Goal: Transaction & Acquisition: Purchase product/service

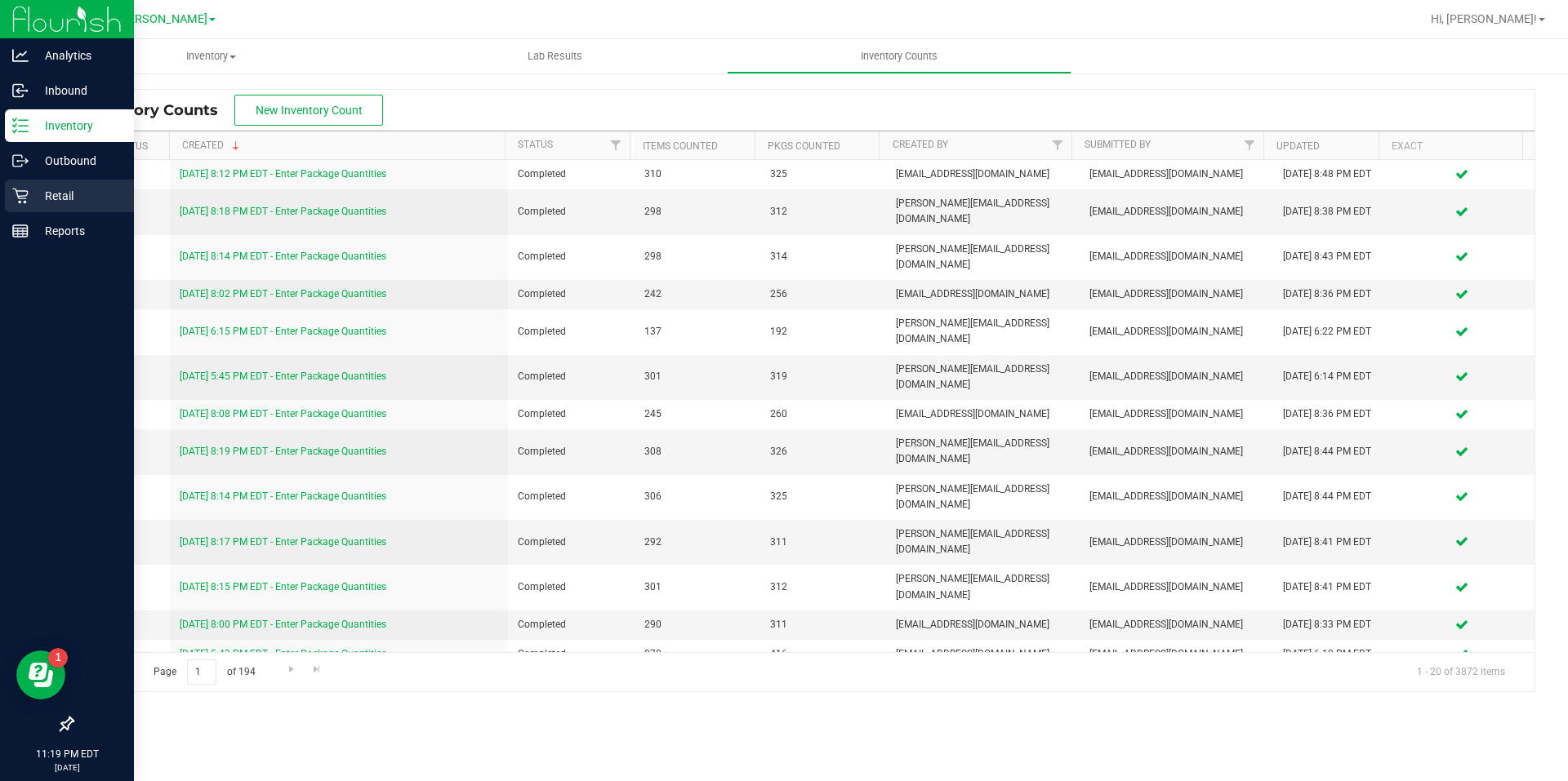
click at [32, 198] on p "Retail" at bounding box center [77, 196] width 98 height 20
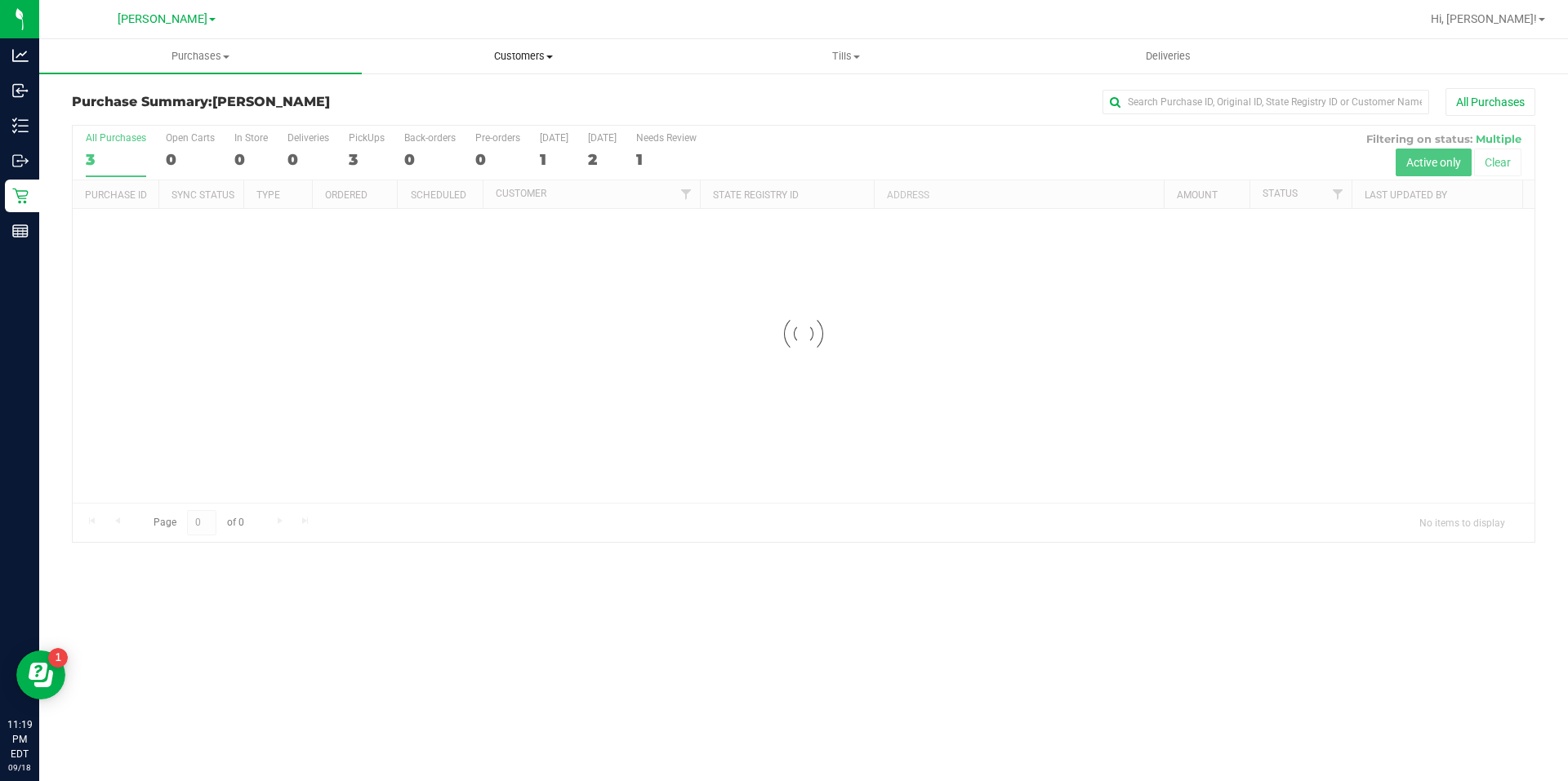
click at [534, 68] on uib-tab-heading "Customers All customers Add a new customer All physicians" at bounding box center [523, 56] width 321 height 33
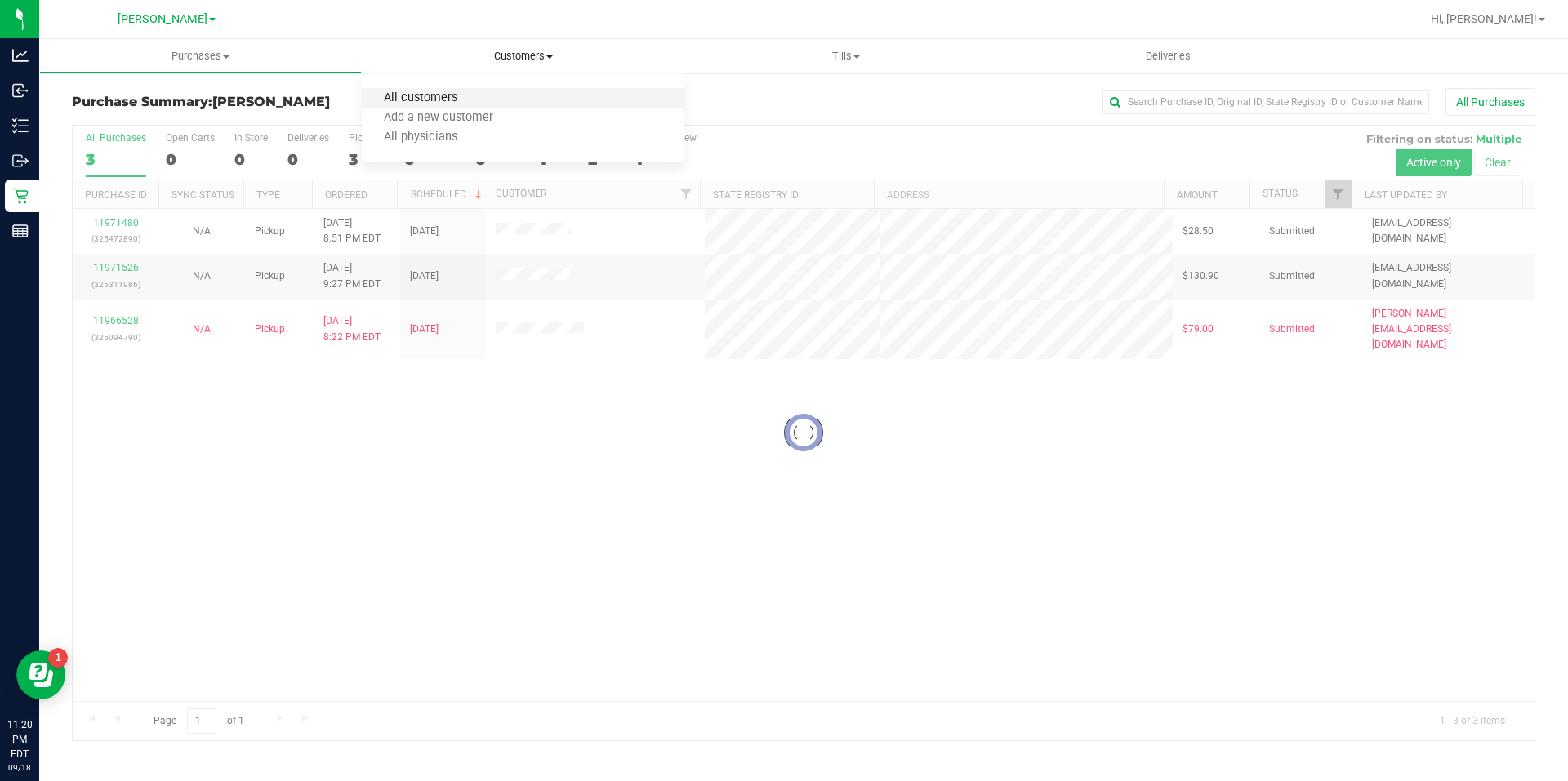
click at [456, 98] on span "All customers" at bounding box center [420, 98] width 117 height 14
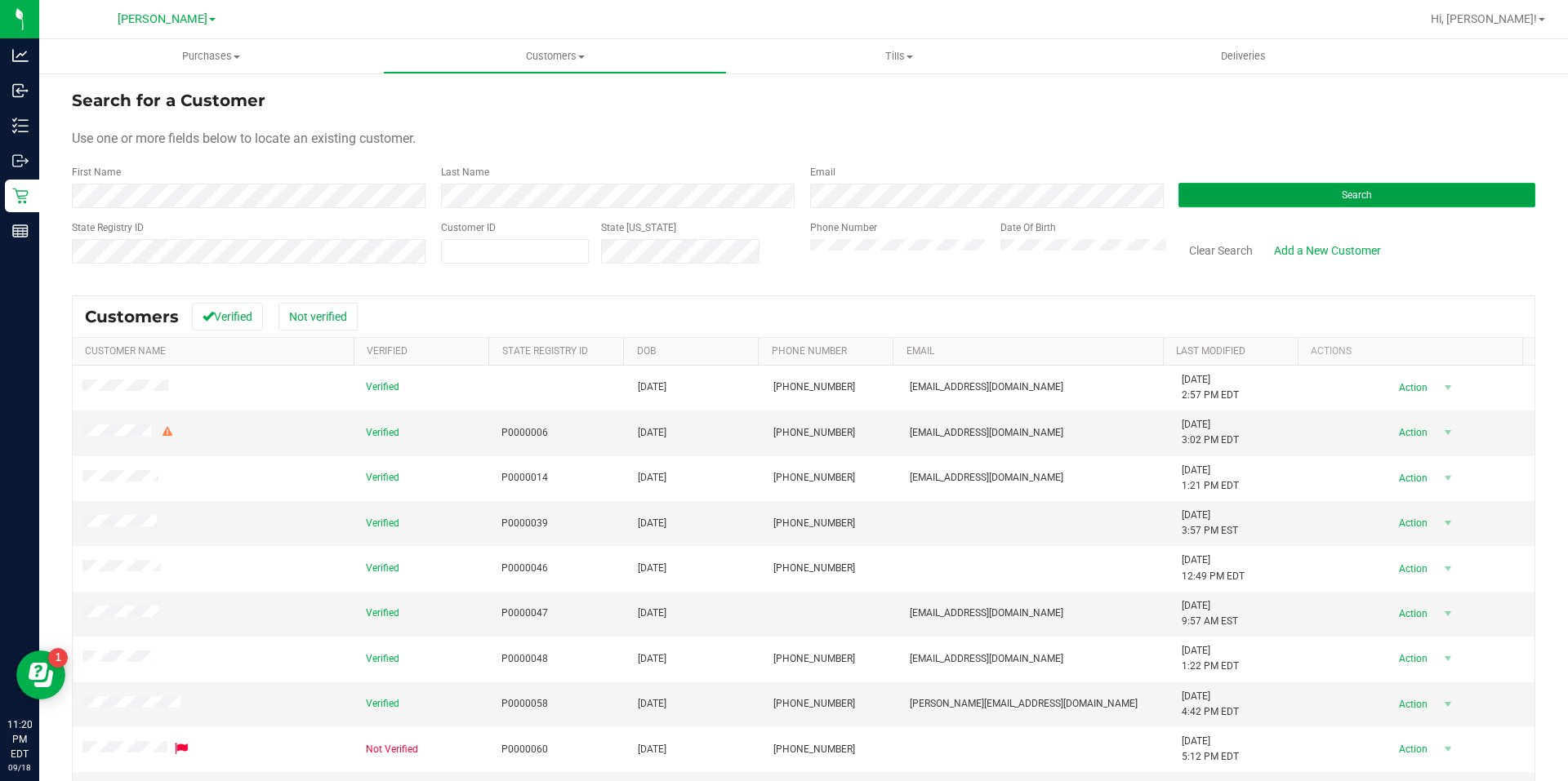
click at [1489, 203] on button "Search" at bounding box center [1356, 195] width 357 height 24
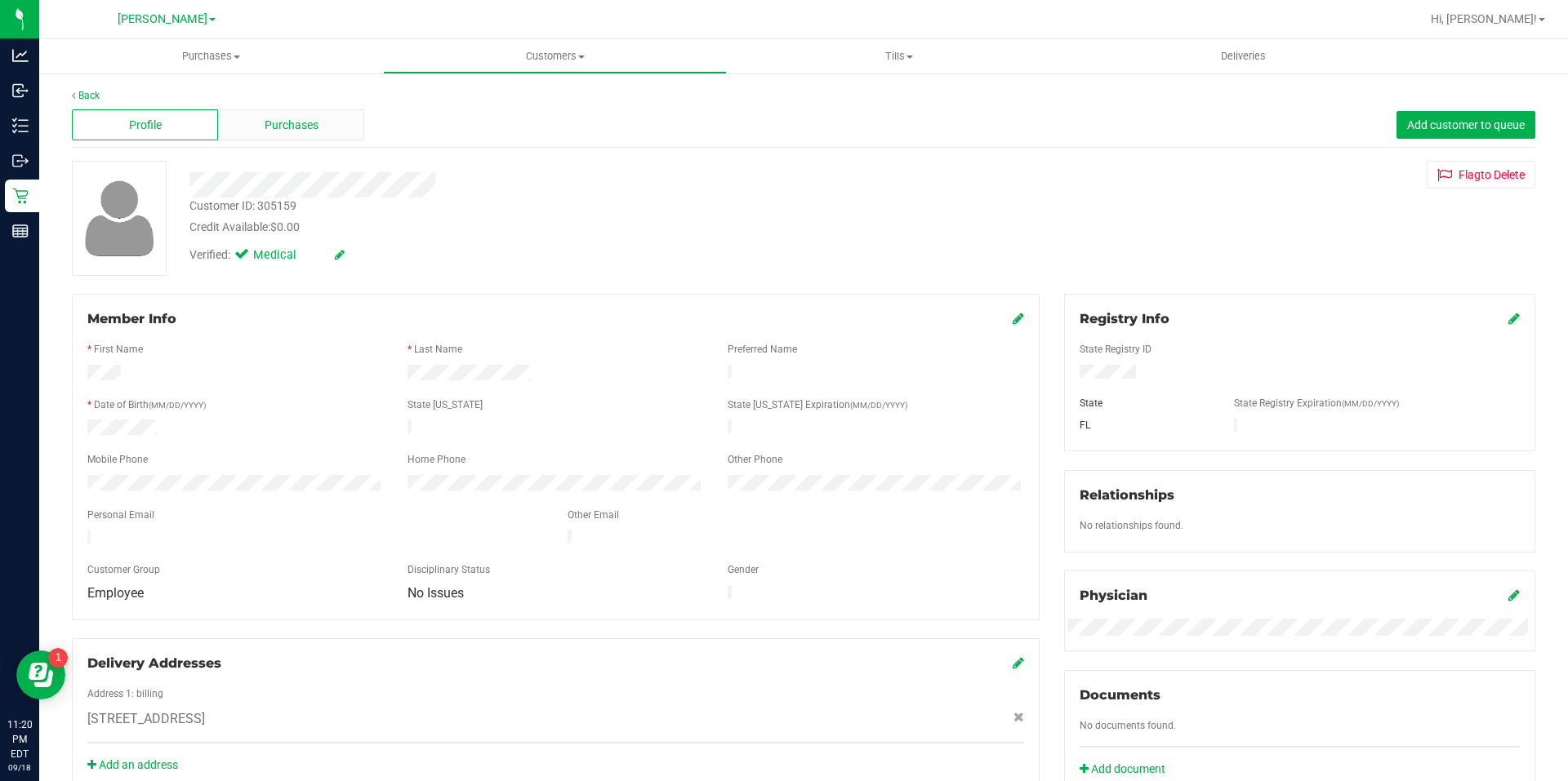
click at [272, 127] on span "Purchases" at bounding box center [291, 125] width 54 height 17
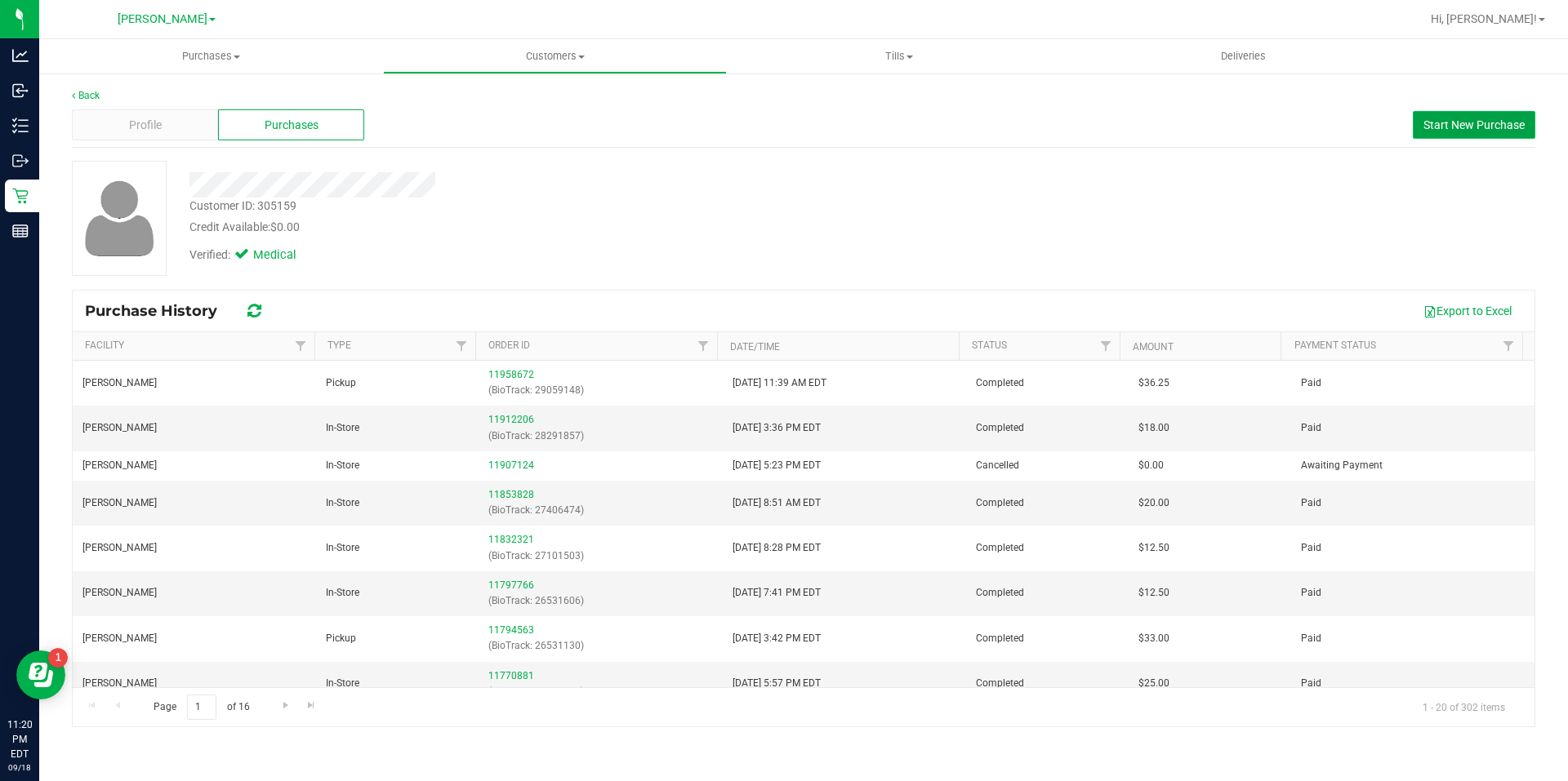
click at [1464, 131] on button "Start New Purchase" at bounding box center [1474, 125] width 123 height 28
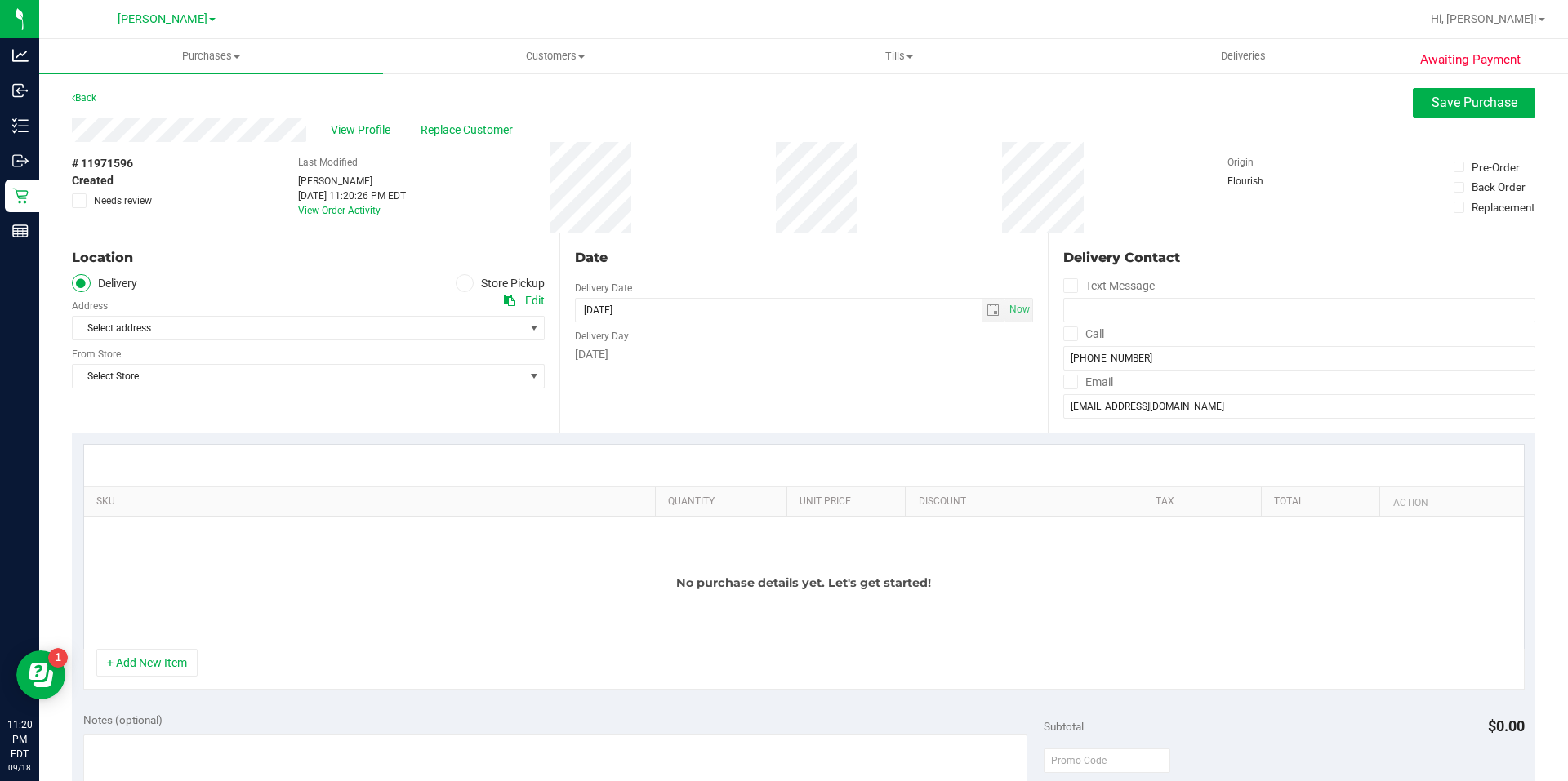
click at [459, 283] on icon at bounding box center [464, 283] width 9 height 0
click at [0, 0] on input "Store Pickup" at bounding box center [0, 0] width 0 height 0
drag, startPoint x: 197, startPoint y: 326, endPoint x: 187, endPoint y: 389, distance: 63.8
click at [194, 330] on span "Select Store" at bounding box center [298, 328] width 451 height 22
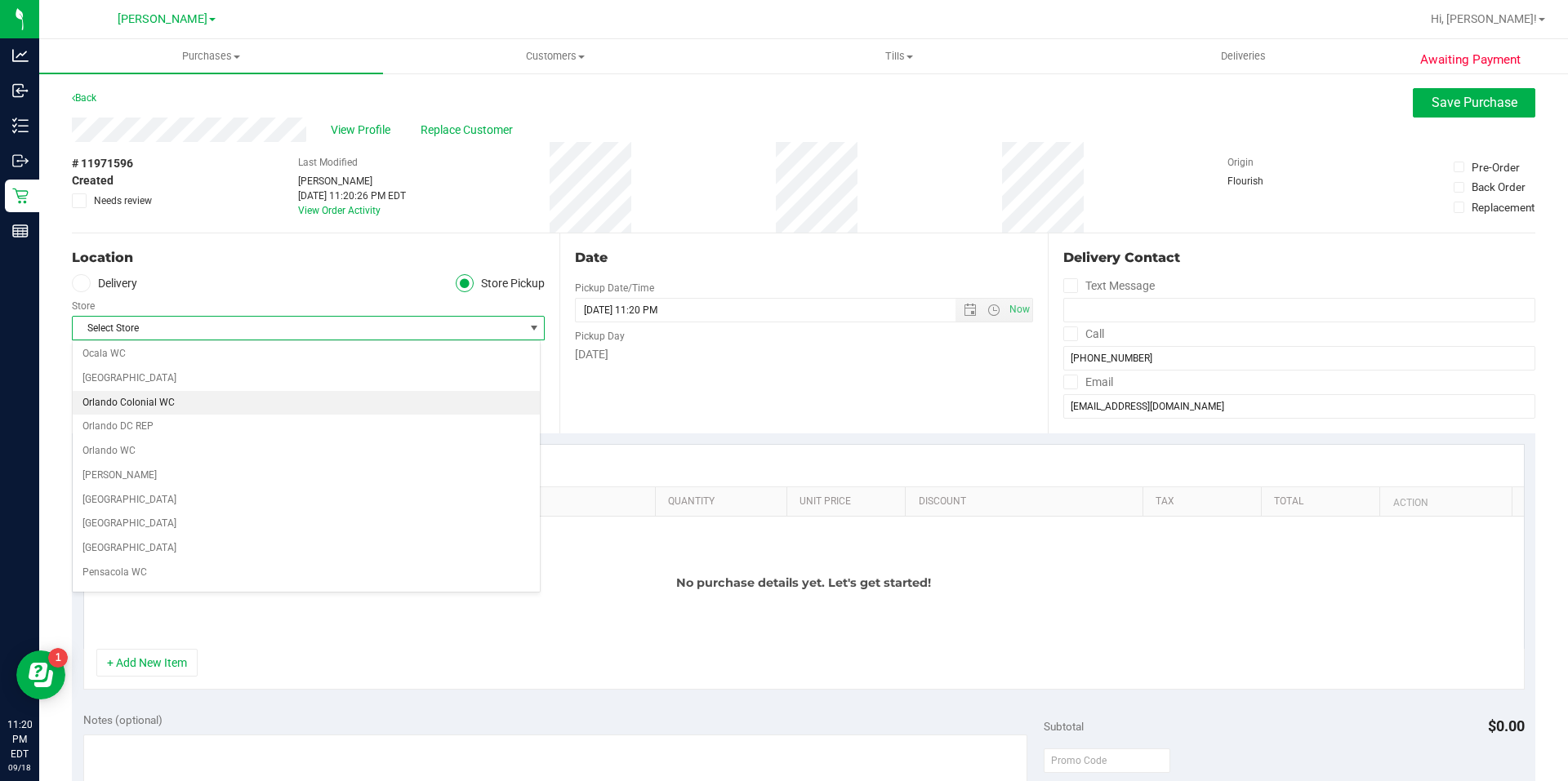
scroll to position [734, 0]
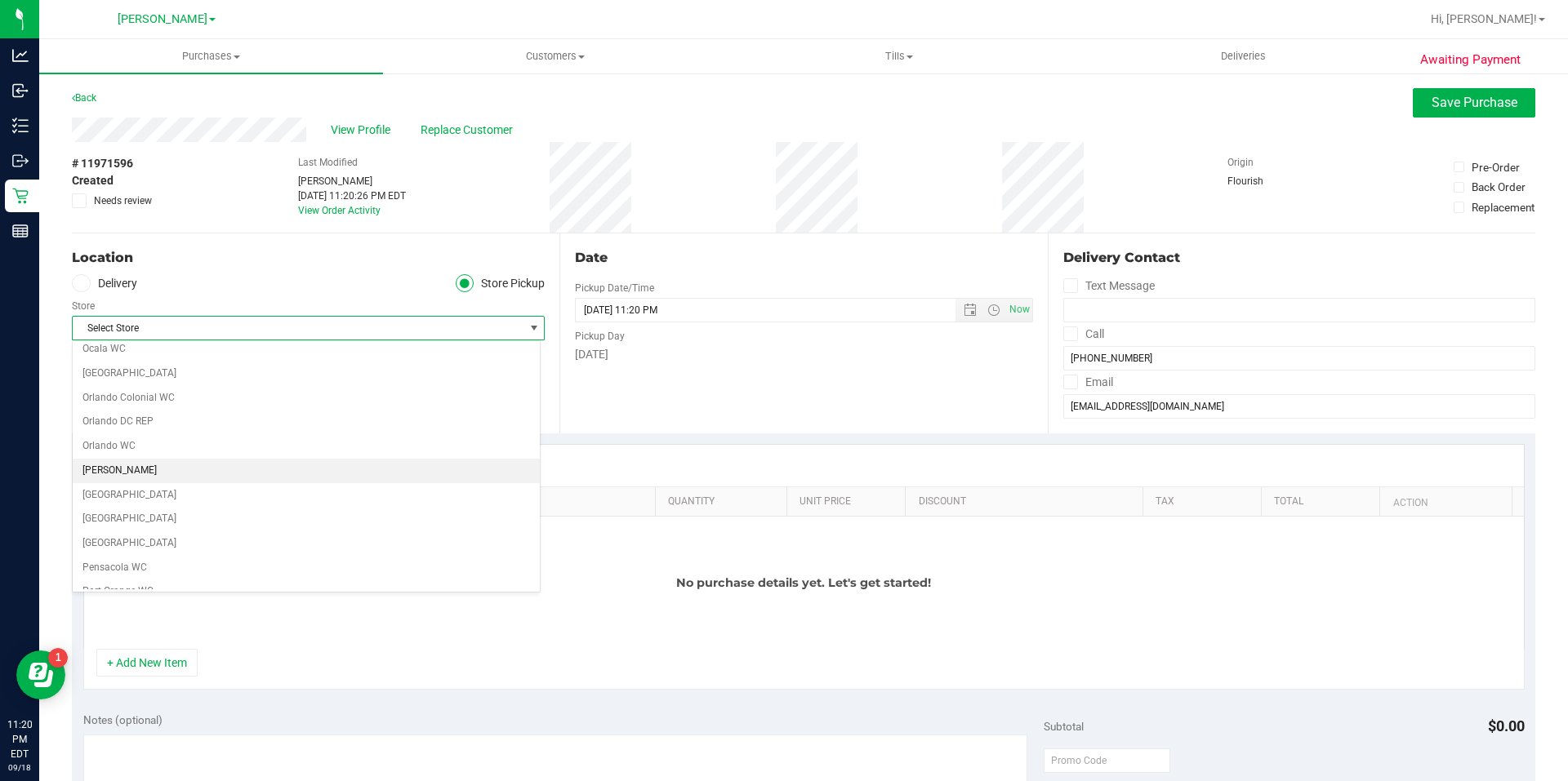
click at [114, 474] on li "[PERSON_NAME]" at bounding box center [306, 471] width 467 height 24
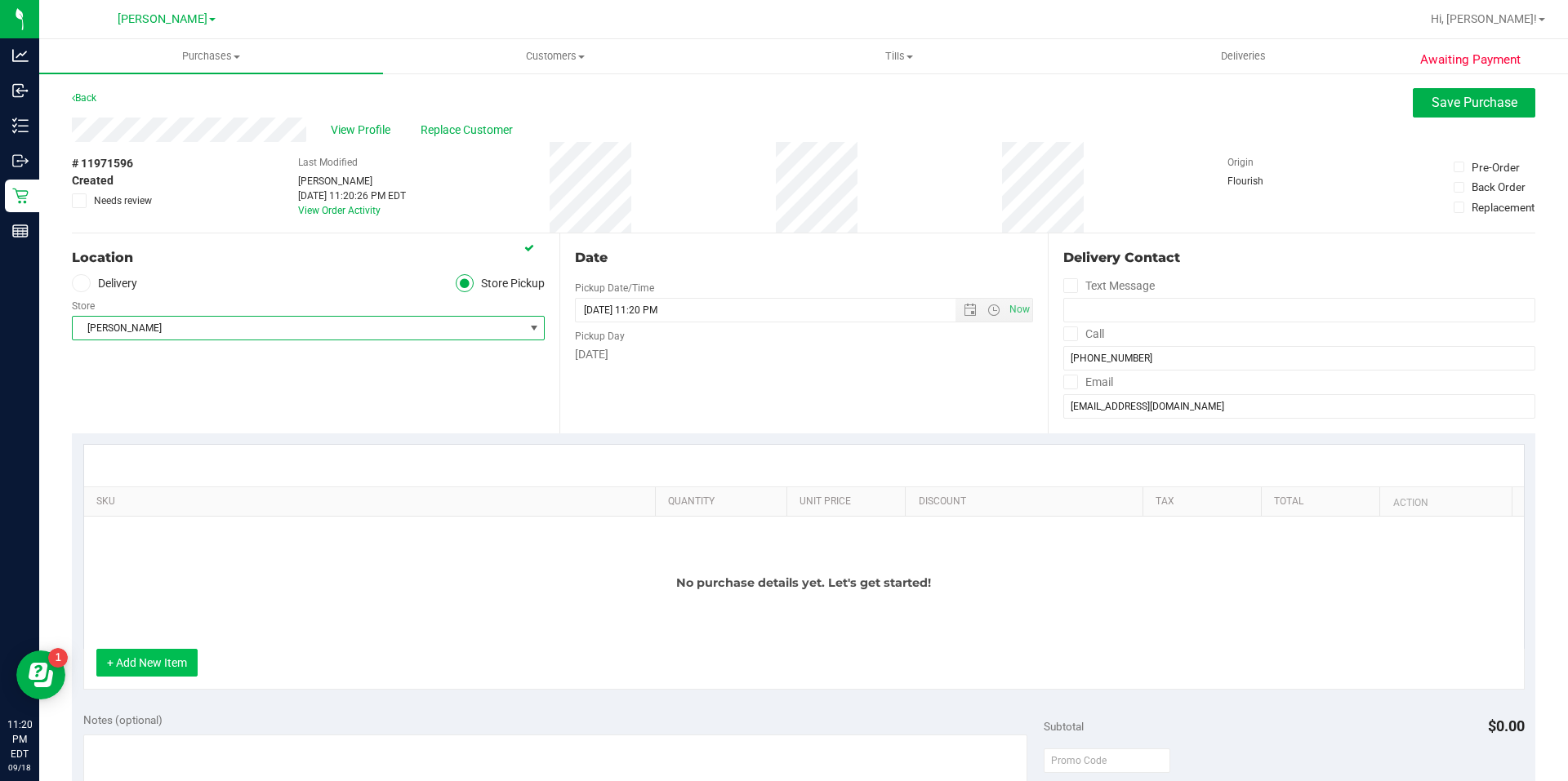
click at [173, 659] on button "+ Add New Item" at bounding box center [147, 663] width 101 height 28
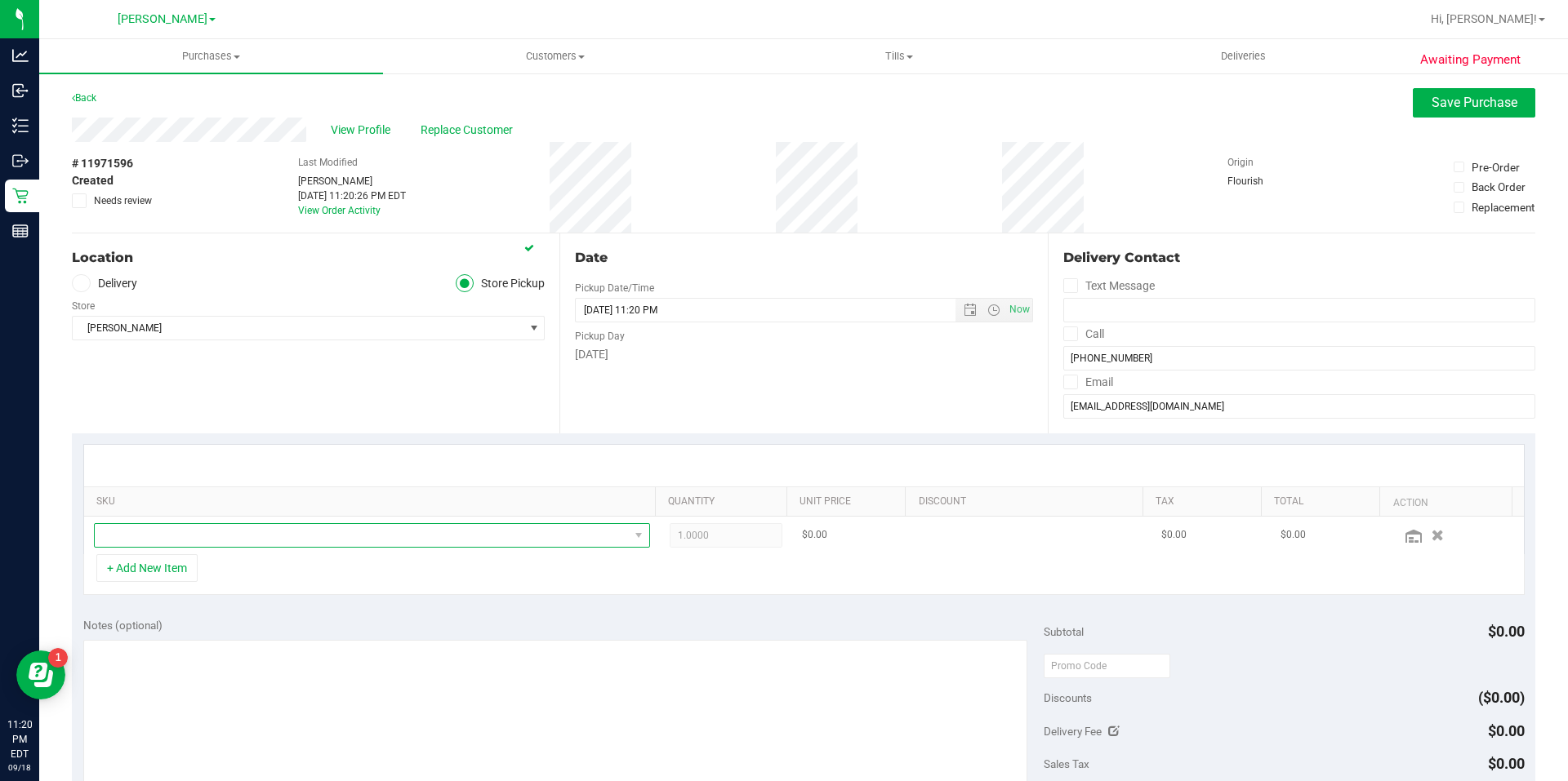
click at [179, 539] on span "NO DATA FOUND" at bounding box center [362, 535] width 534 height 22
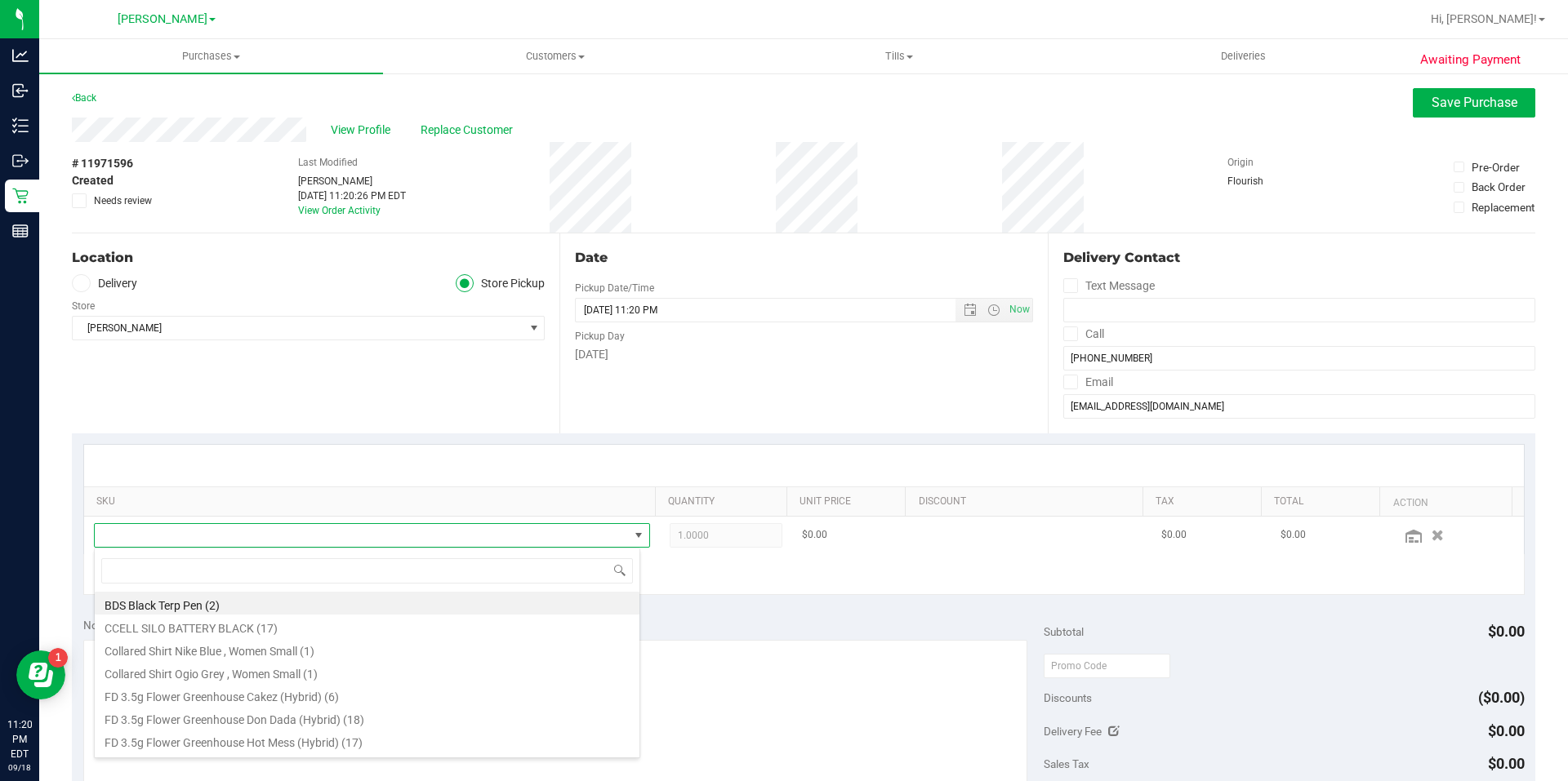
scroll to position [24, 541]
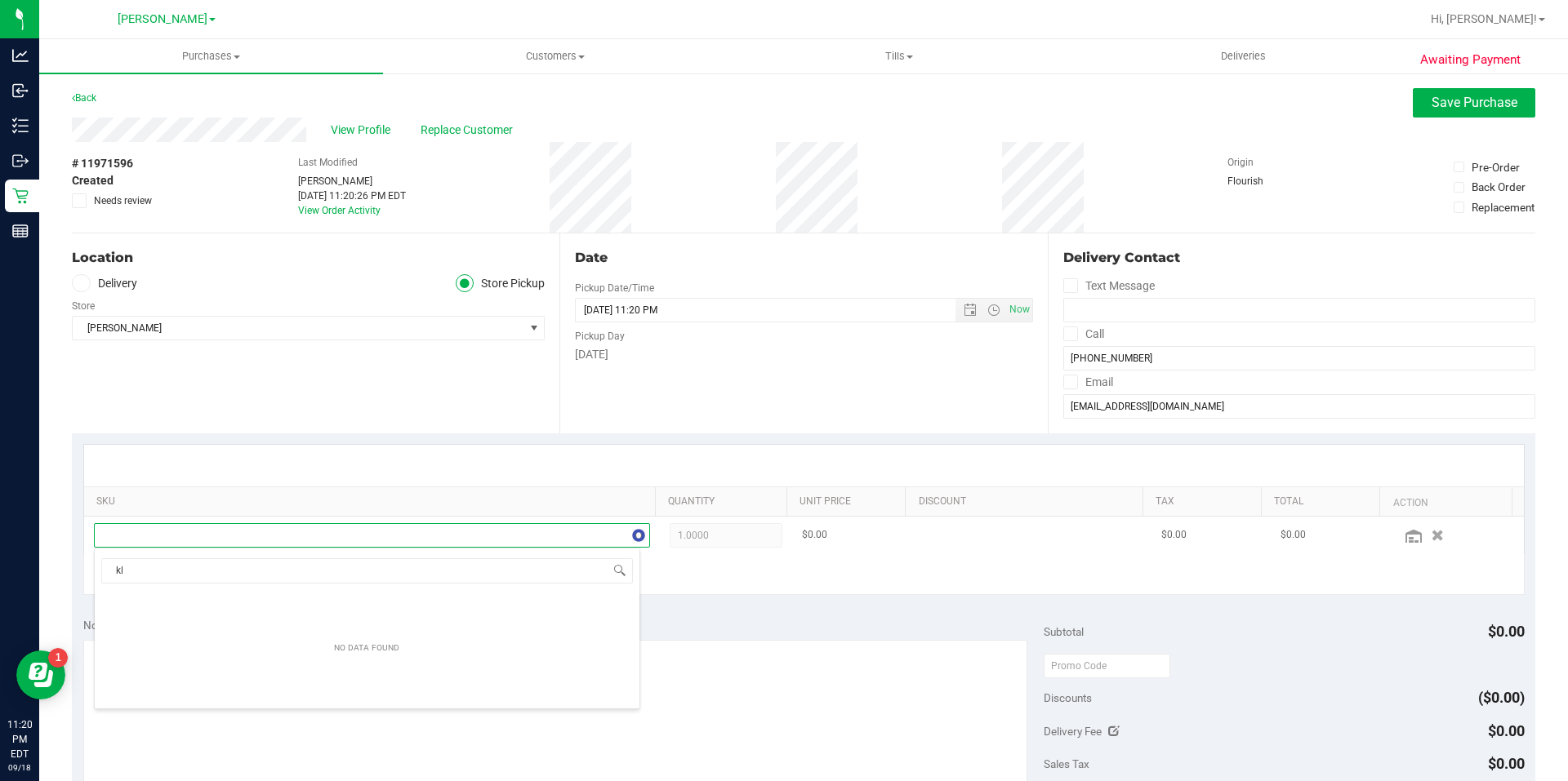
type input "k"
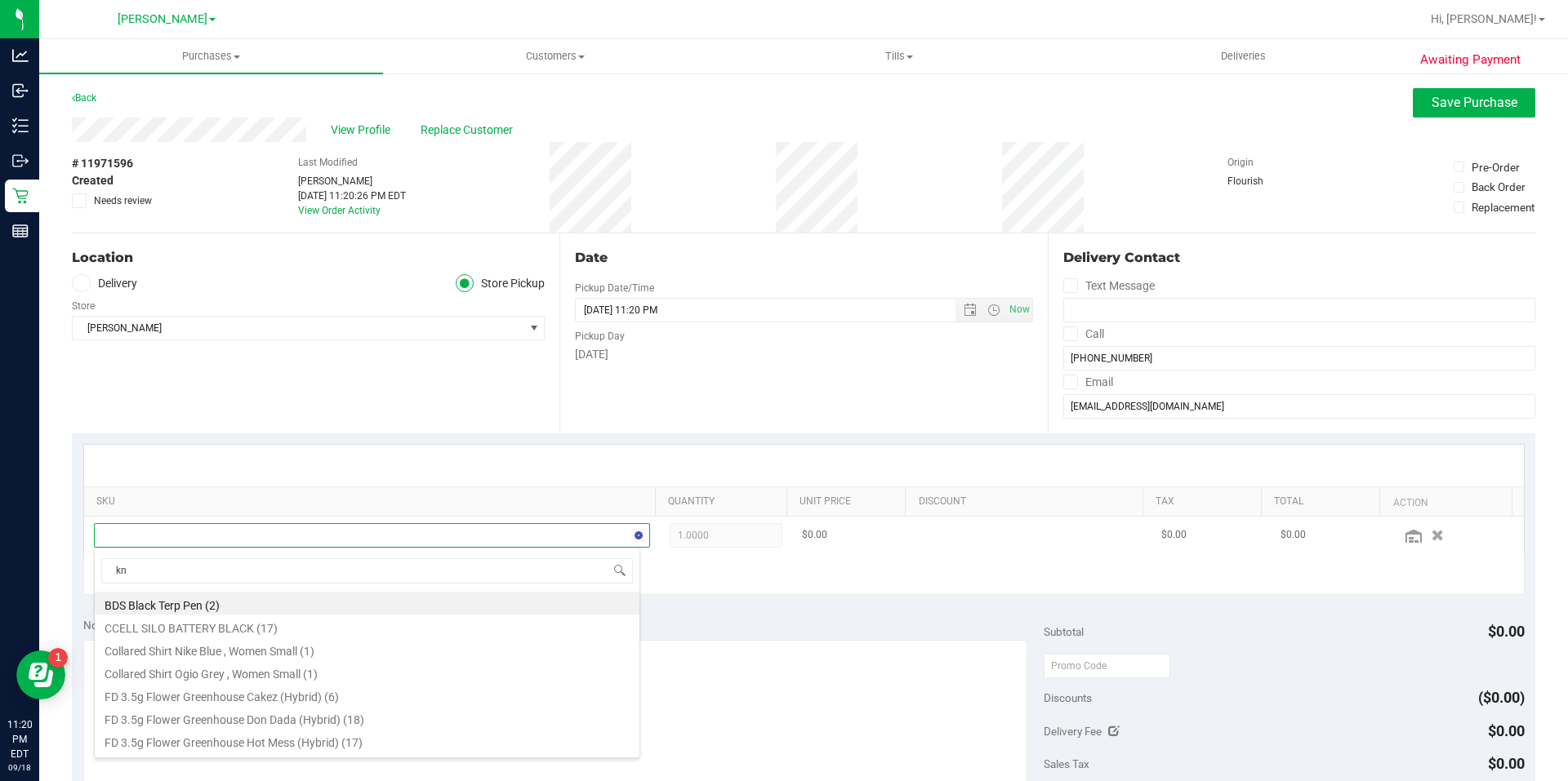
type input "k"
type input "lemon"
click at [184, 692] on li "FT 0.5g Vape Cart CDT Distillate Lemon Zest (Hybrid) (3)" at bounding box center [367, 695] width 545 height 22
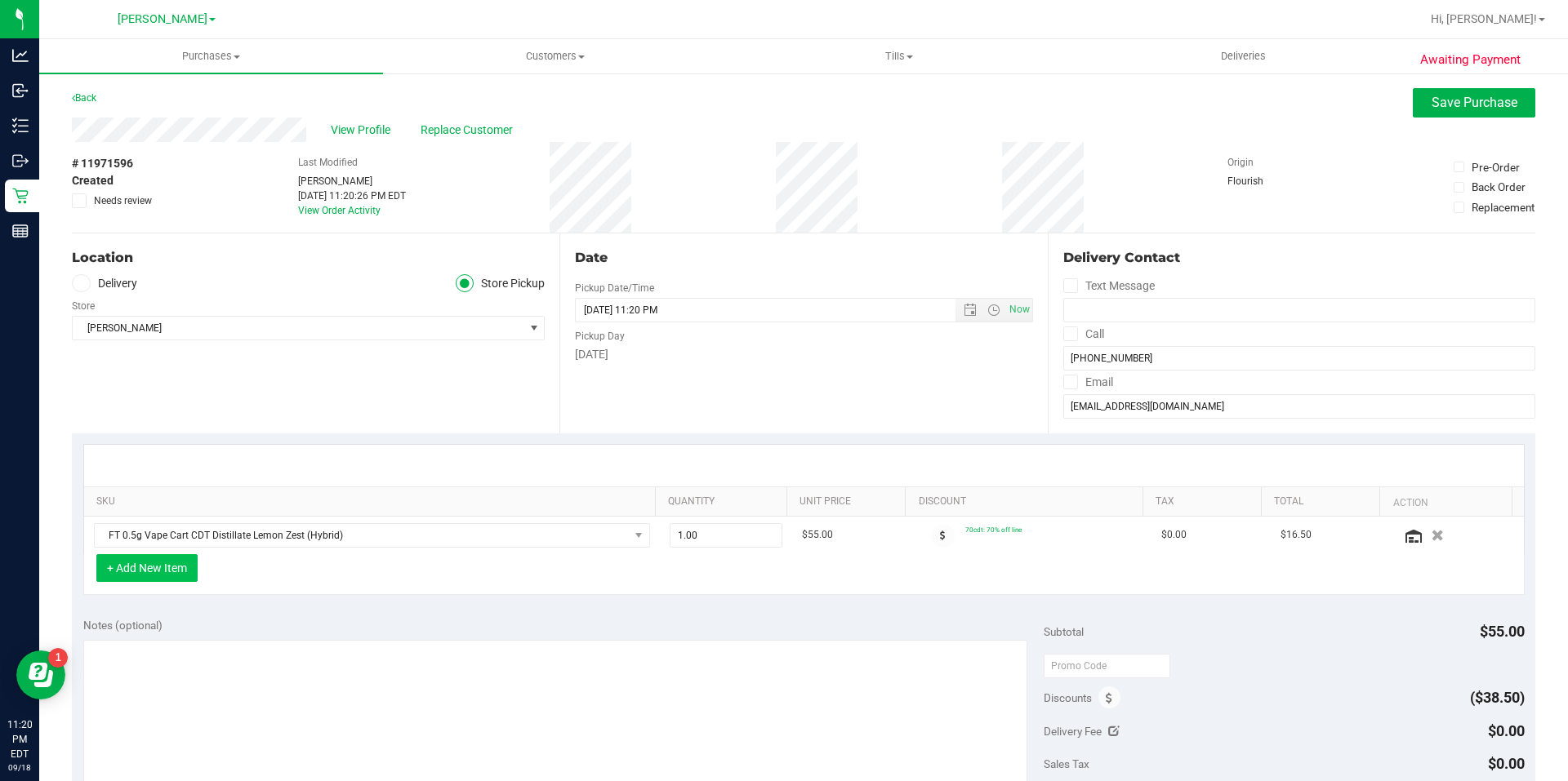
click at [177, 578] on button "+ Add New Item" at bounding box center [147, 568] width 101 height 28
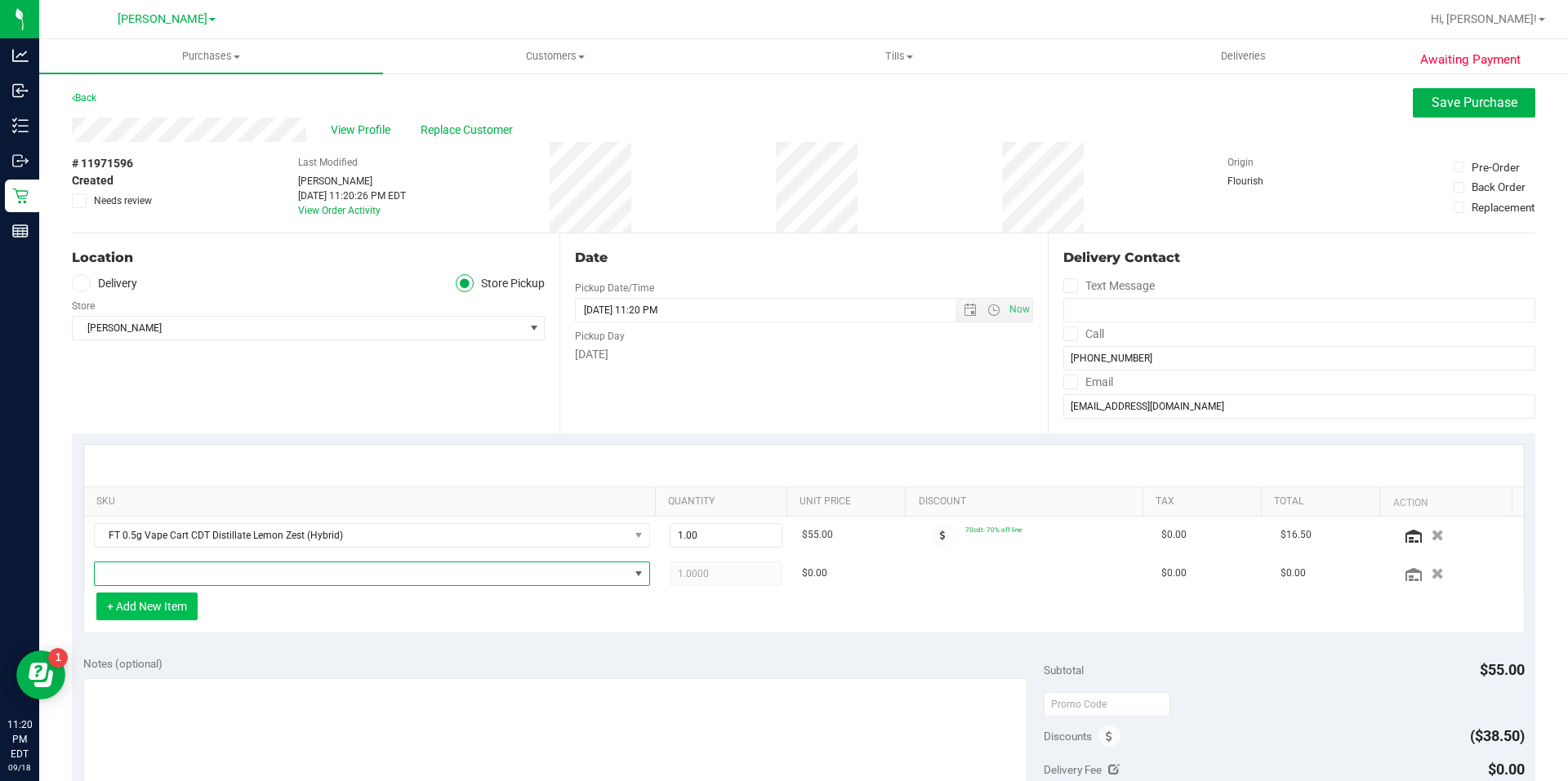
click at [177, 578] on span "NO DATA FOUND" at bounding box center [362, 574] width 534 height 22
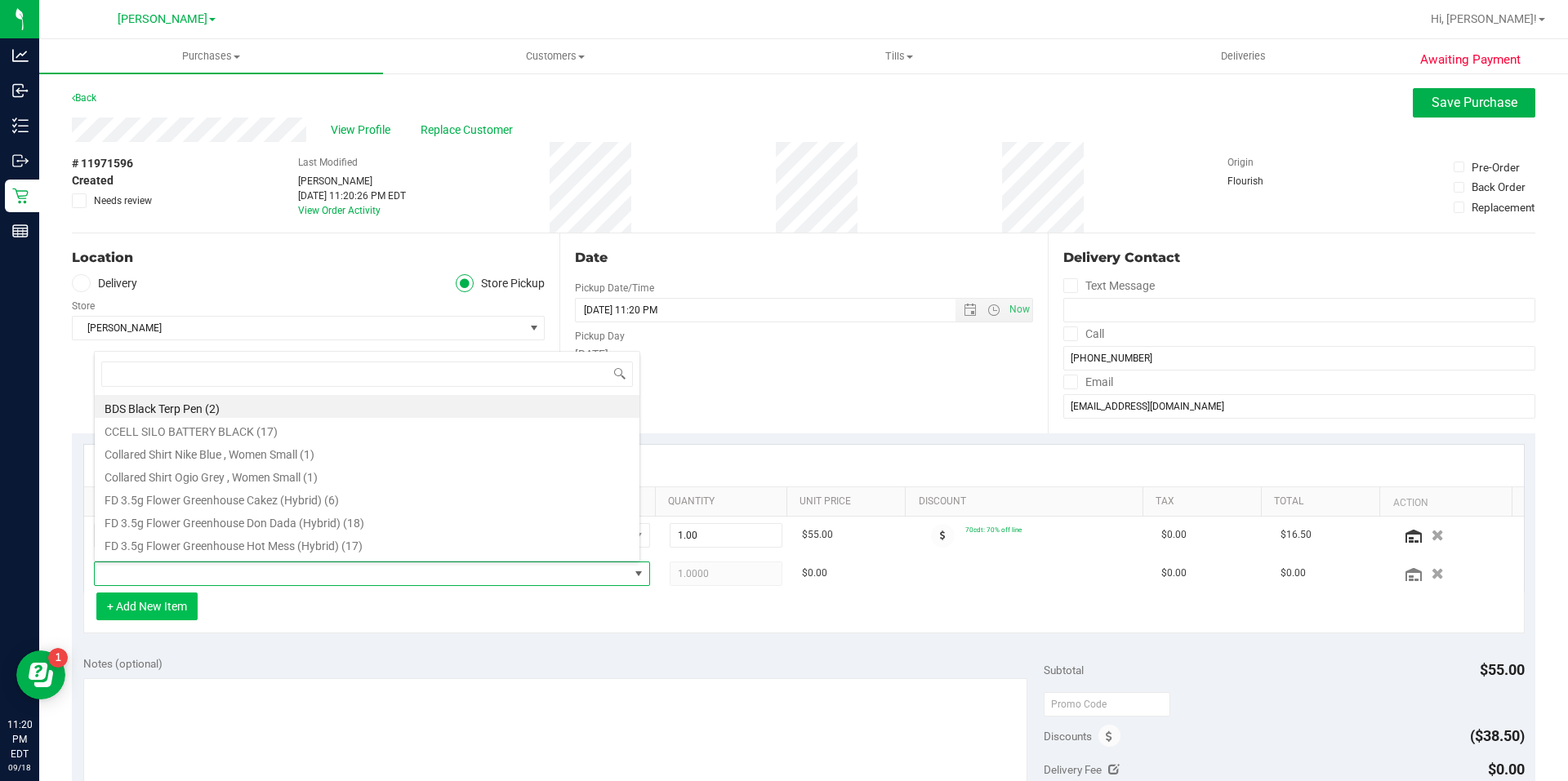
scroll to position [24, 541]
type input "pk"
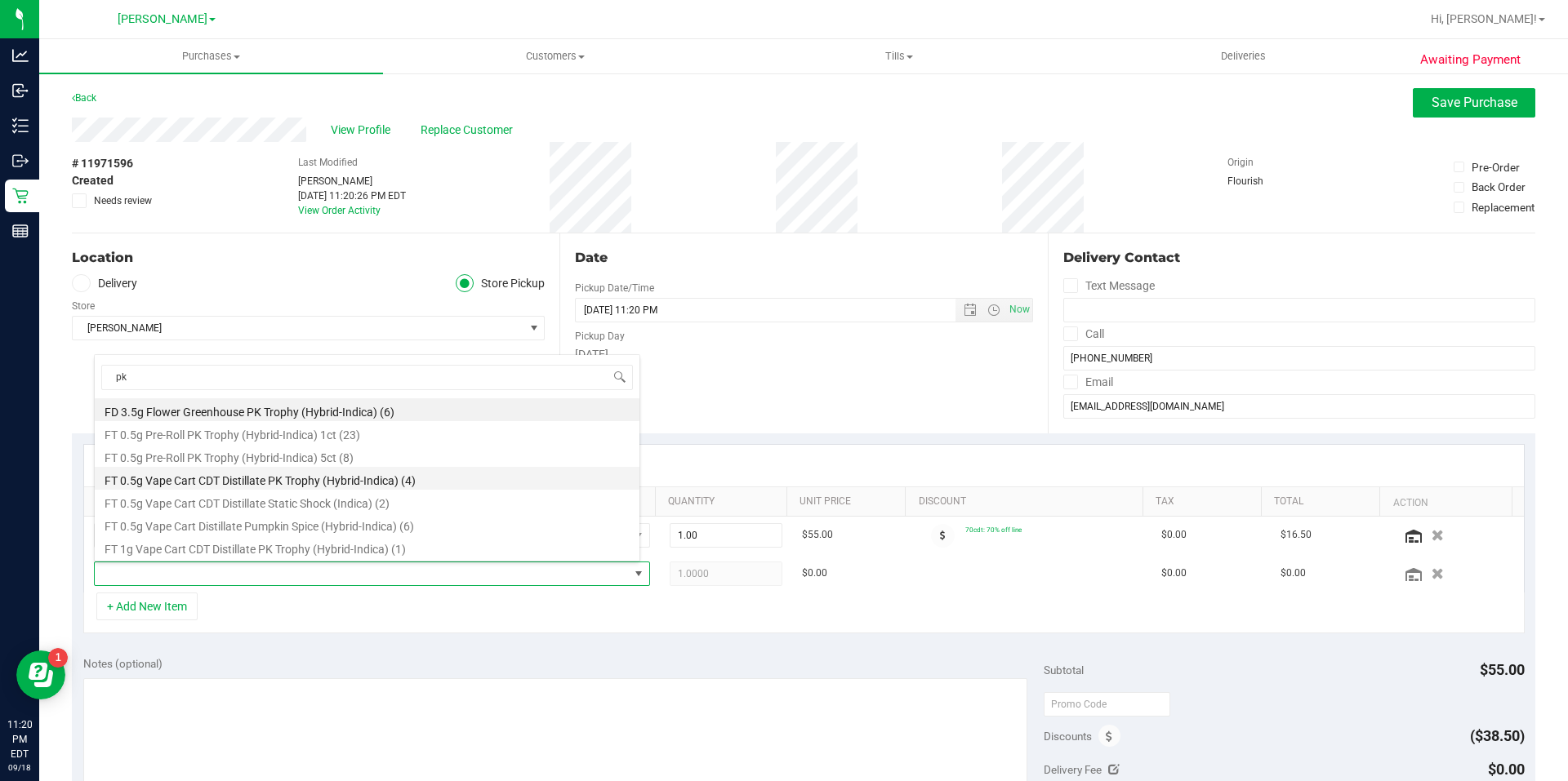
click at [225, 477] on li "FT 0.5g Vape Cart CDT Distillate PK Trophy (Hybrid-Indica) (4)" at bounding box center [367, 478] width 545 height 22
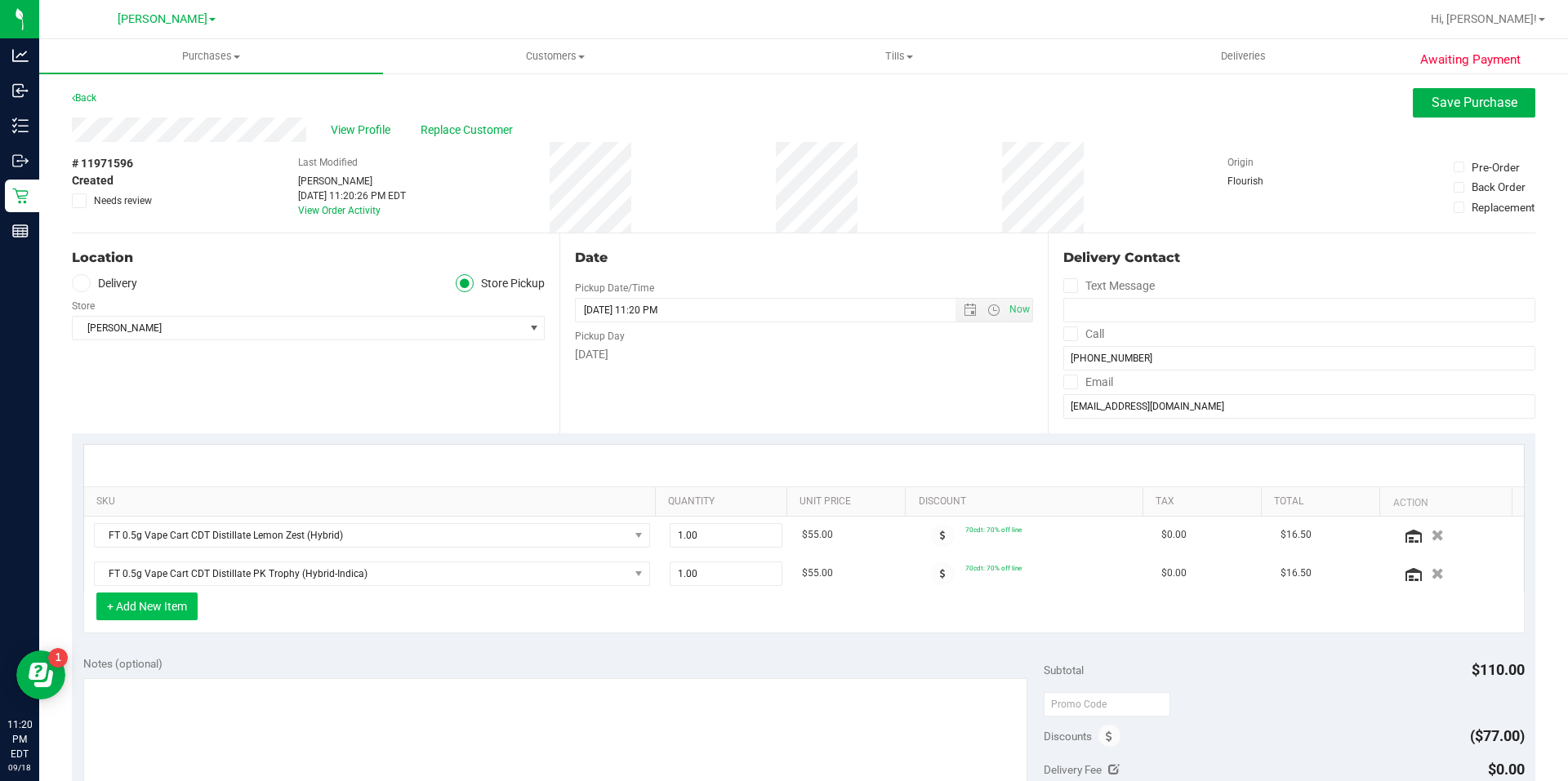
click at [180, 601] on button "+ Add New Item" at bounding box center [147, 607] width 101 height 28
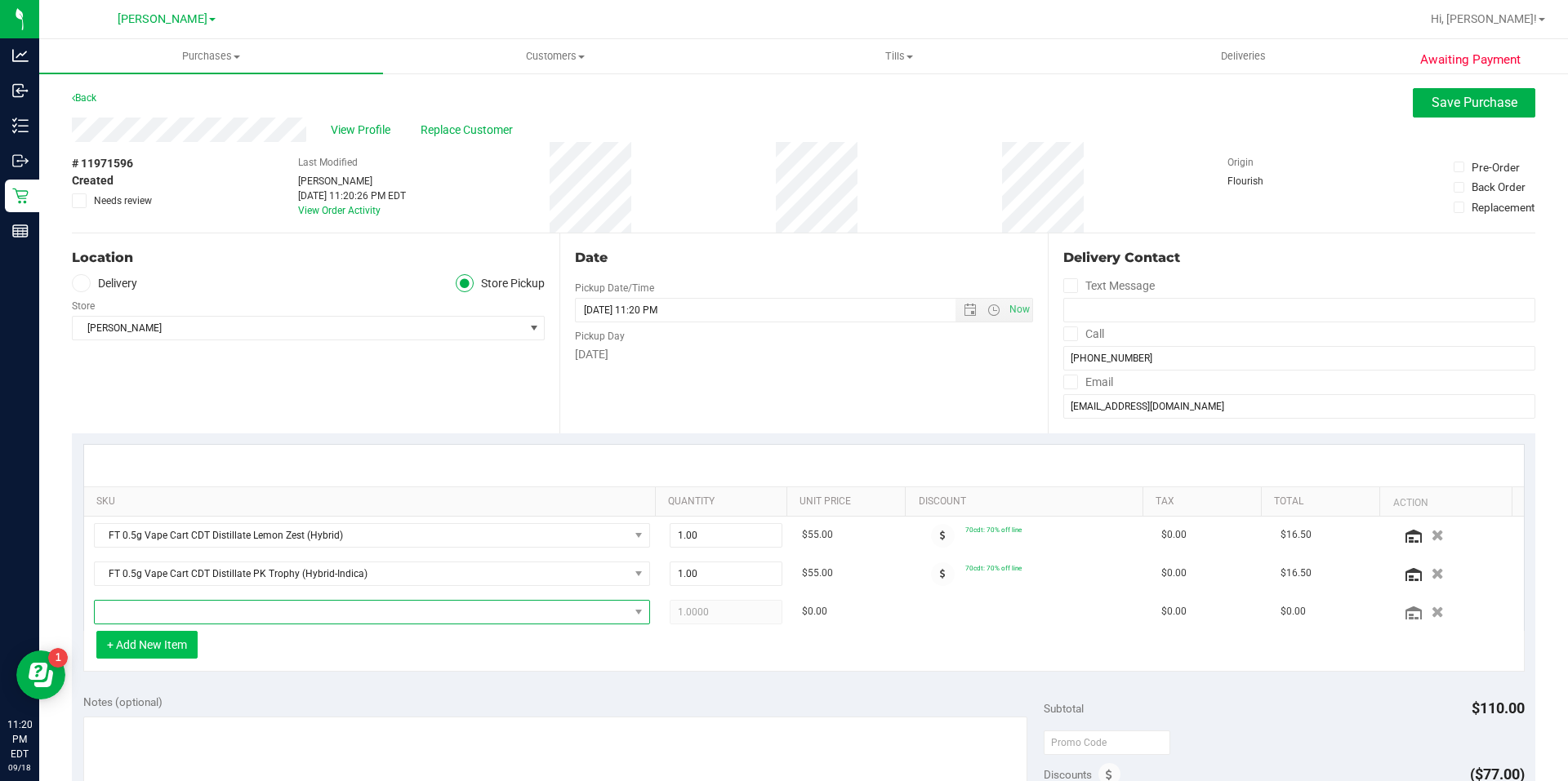
click at [180, 601] on span "NO DATA FOUND" at bounding box center [362, 612] width 534 height 22
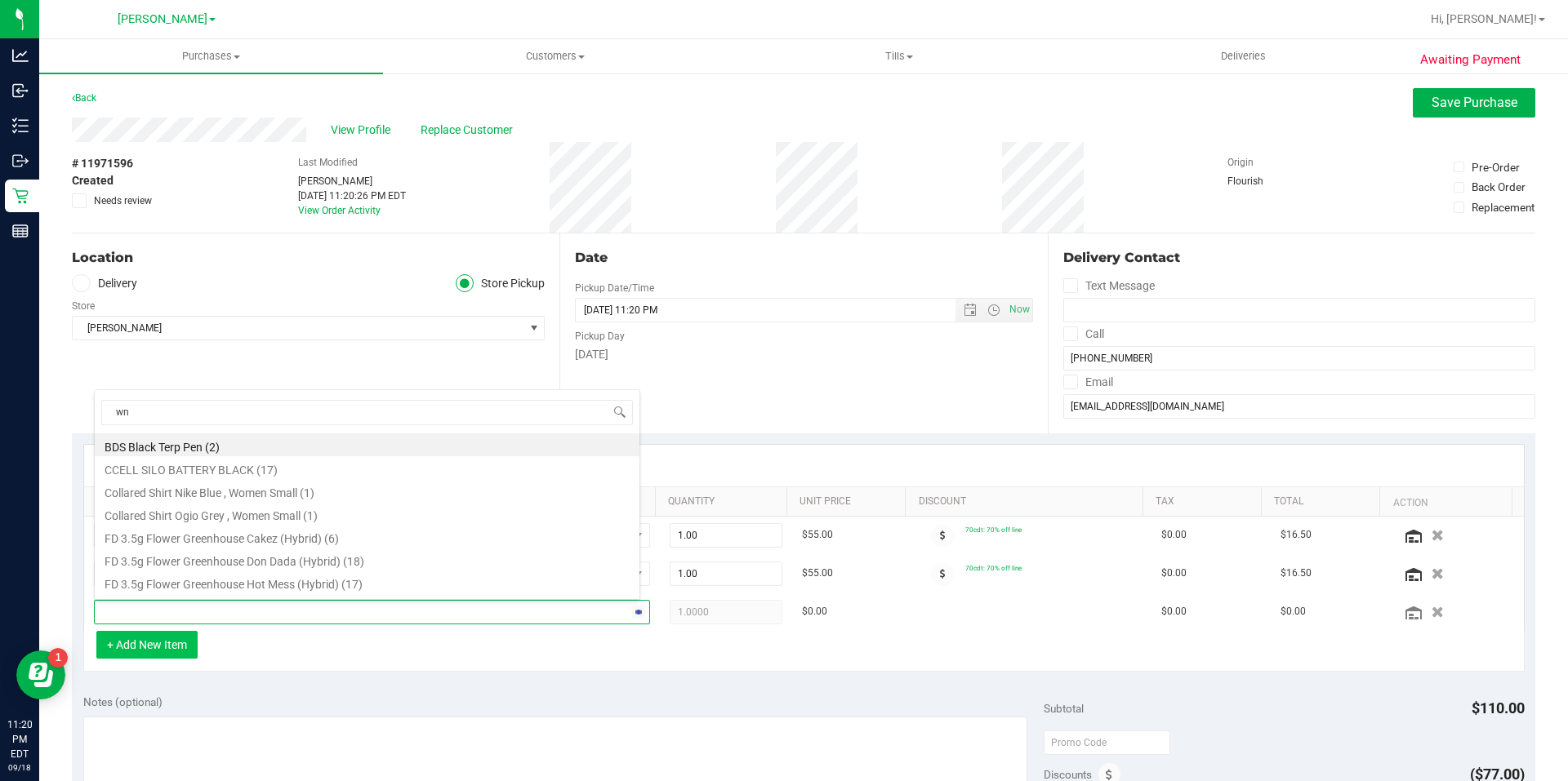
type input "wna"
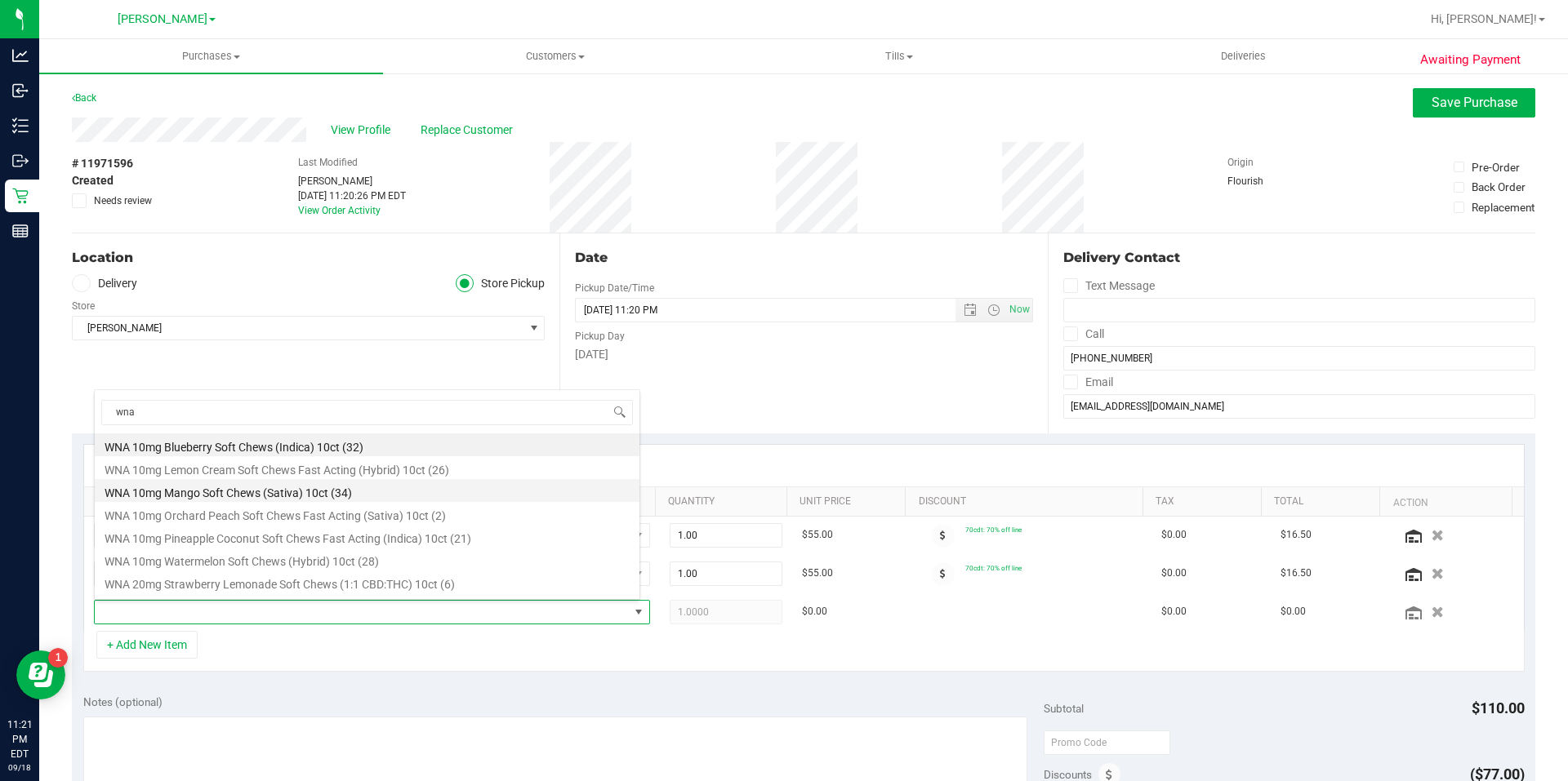
click at [203, 495] on li "WNA 10mg Mango Soft Chews (Sativa) 10ct (34)" at bounding box center [367, 490] width 545 height 22
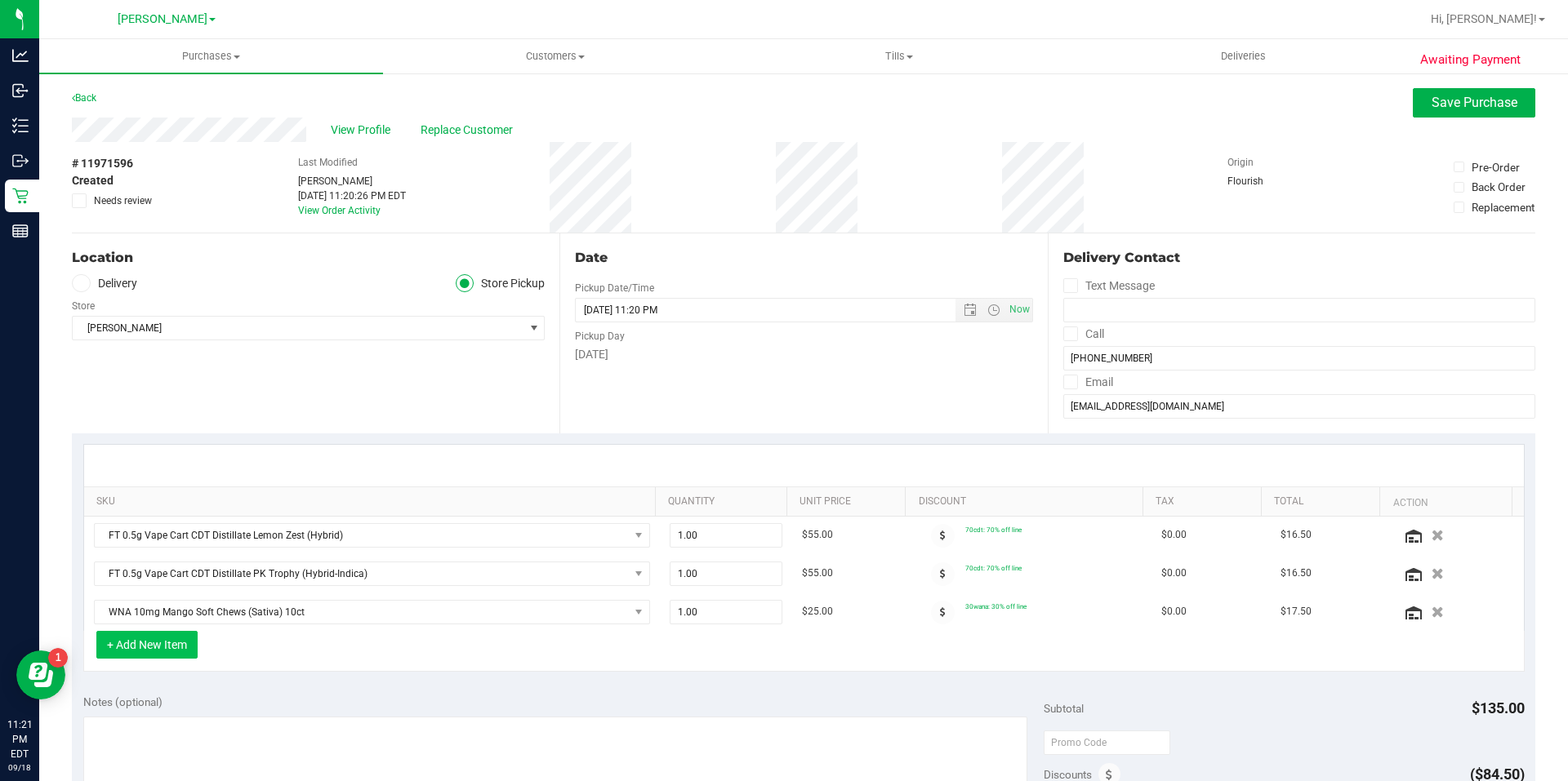
click at [174, 634] on button "+ Add New Item" at bounding box center [147, 645] width 101 height 28
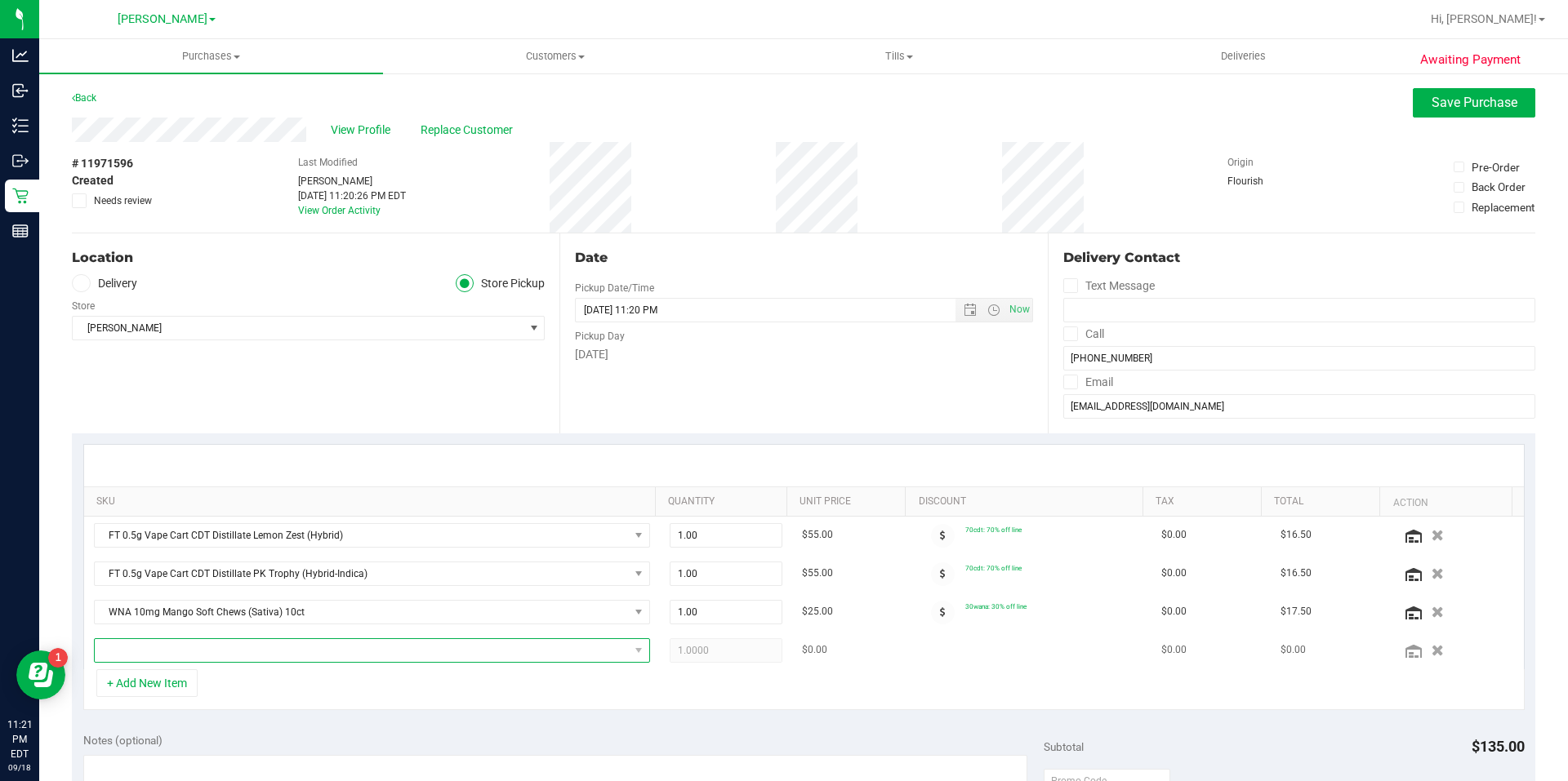
click at [174, 646] on span "NO DATA FOUND" at bounding box center [362, 651] width 534 height 22
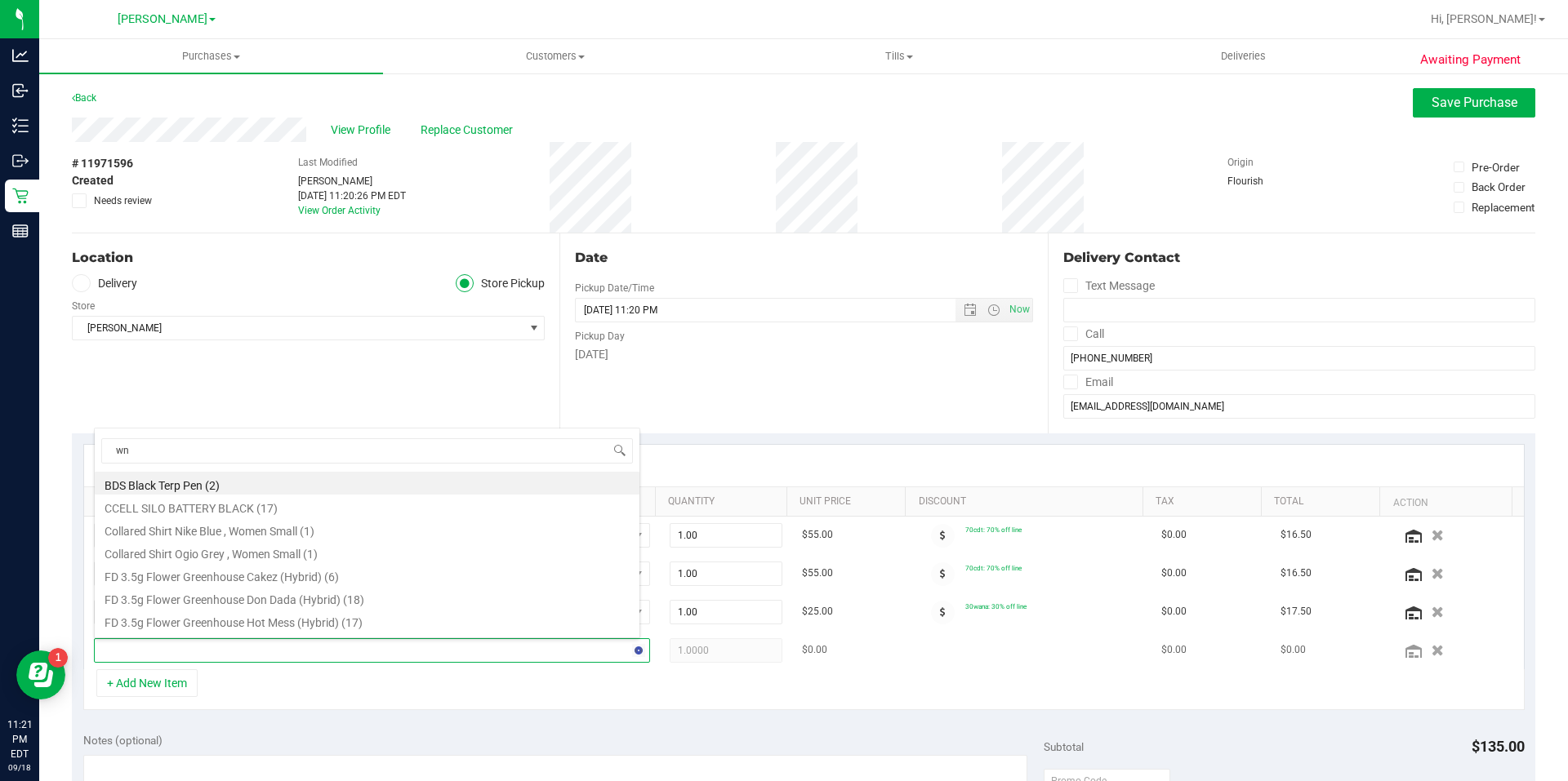
type input "wna"
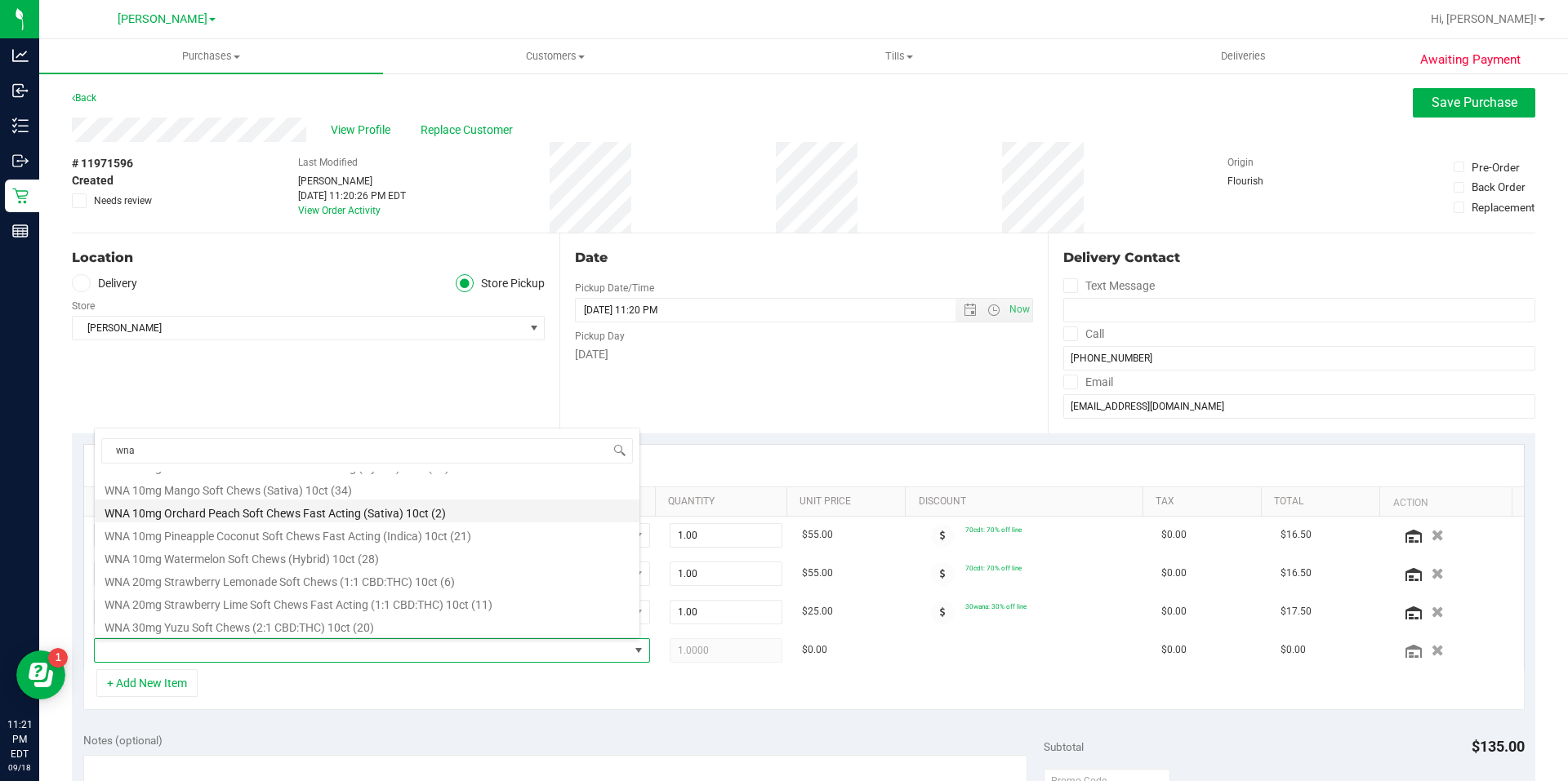
scroll to position [42, 0]
click at [185, 631] on li "WNA 30mg Yuzu Soft Chews (2:1 CBD:THC) 10ct (20)" at bounding box center [367, 623] width 545 height 22
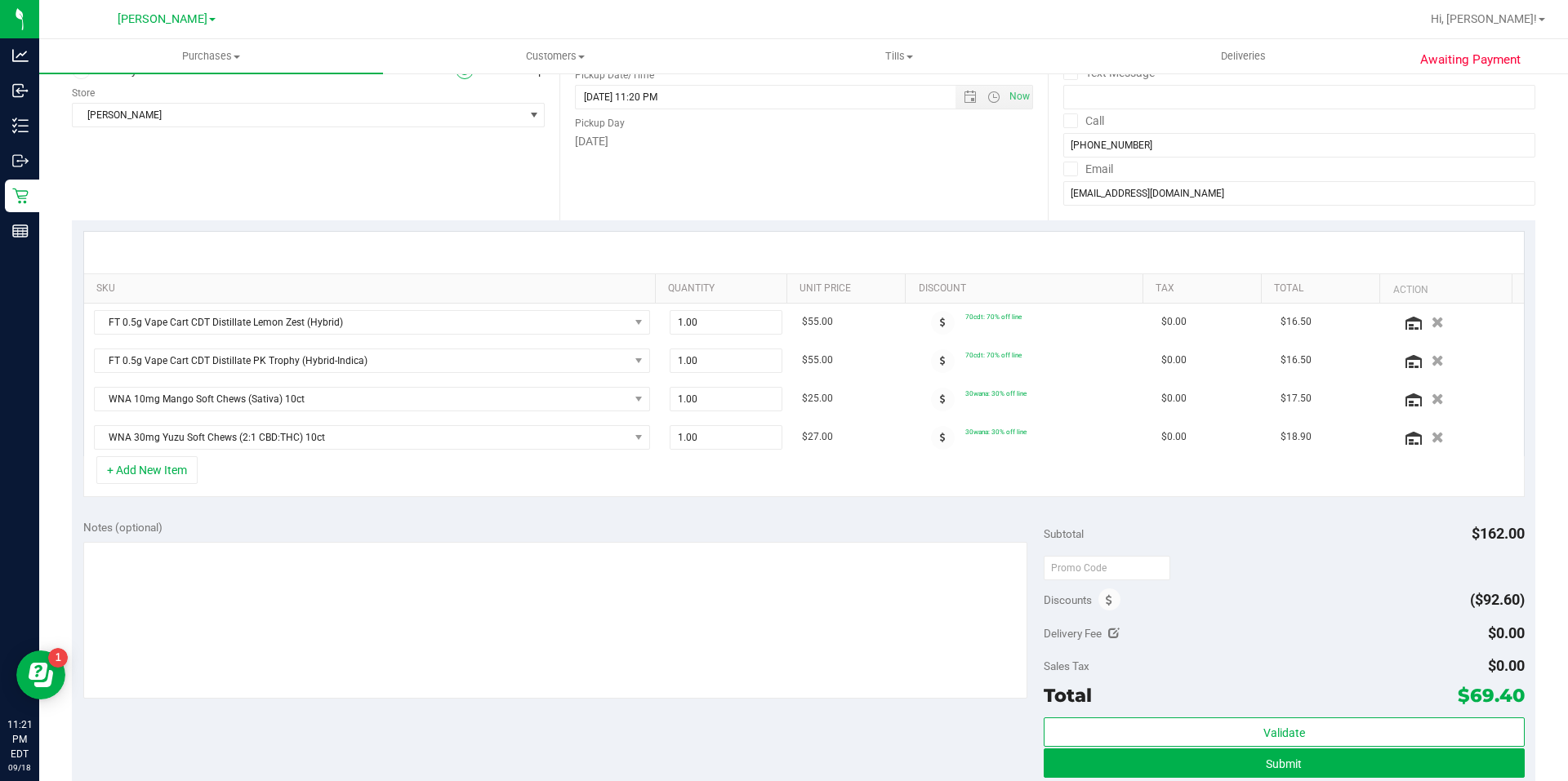
scroll to position [245, 0]
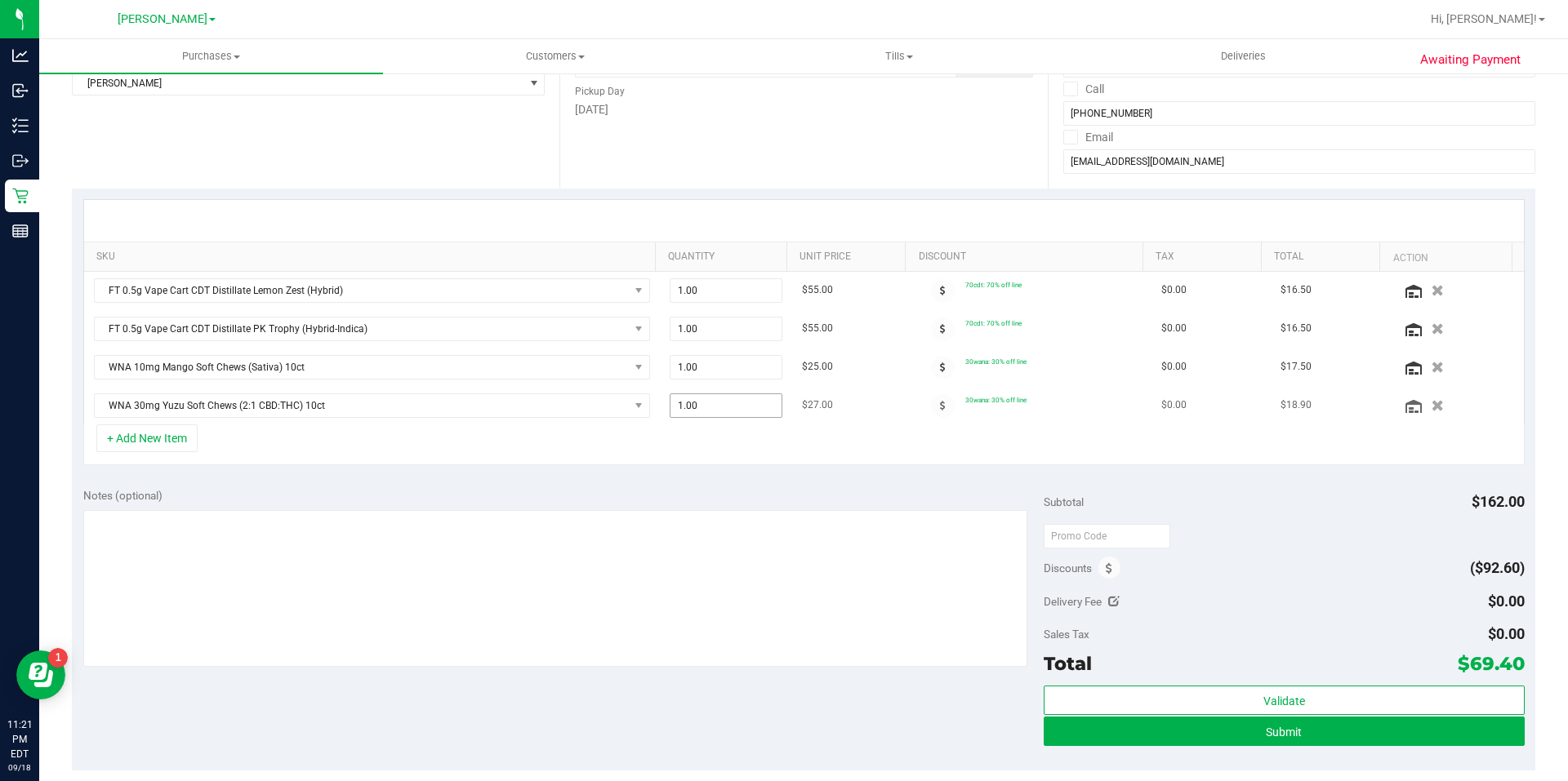
click at [705, 410] on span "1.00 1" at bounding box center [726, 406] width 113 height 24
click at [705, 410] on input "1" at bounding box center [726, 406] width 112 height 22
type input "3"
type input "3.00"
click at [685, 485] on div "Notes (optional) Subtotal $162.00 Discounts ($92.60) Delivery Fee $0.00 Sales T…" at bounding box center [803, 623] width 1464 height 293
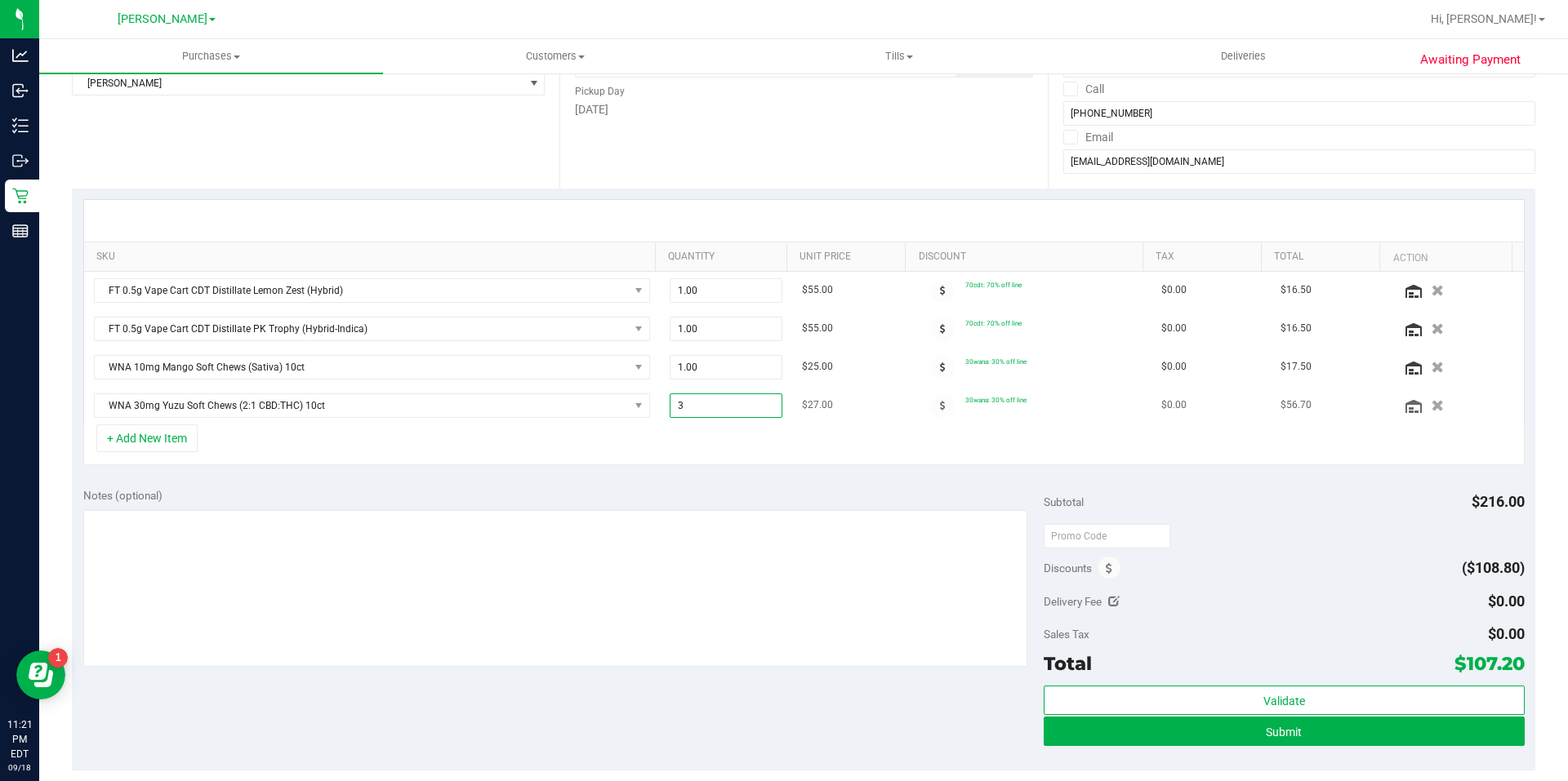
click at [729, 404] on span "3.00 3" at bounding box center [726, 406] width 113 height 24
click at [729, 404] on input "3" at bounding box center [726, 406] width 112 height 22
type input "2"
type input "2.00"
click at [693, 494] on div "Notes (optional)" at bounding box center [563, 495] width 961 height 16
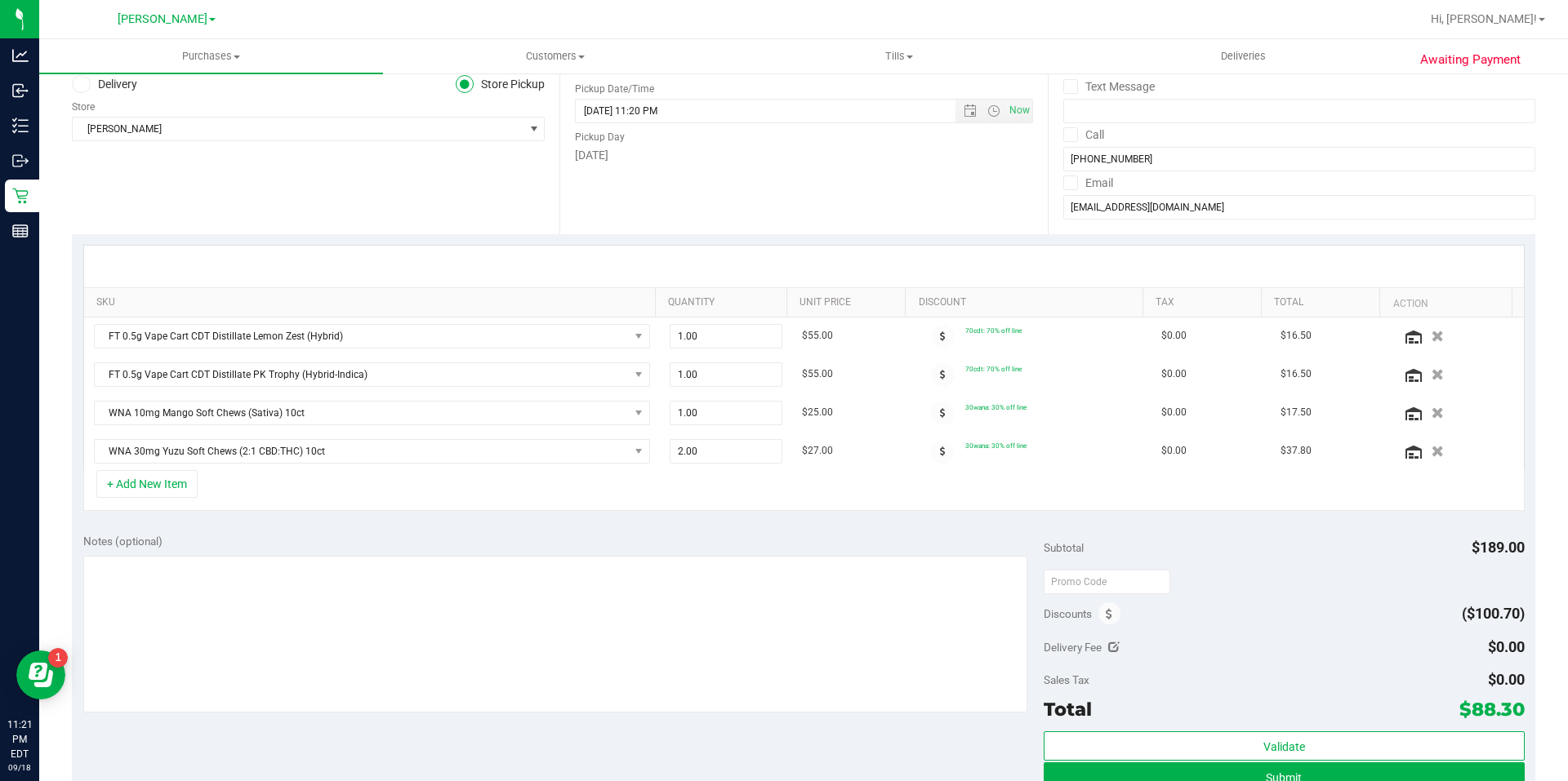
scroll to position [0, 0]
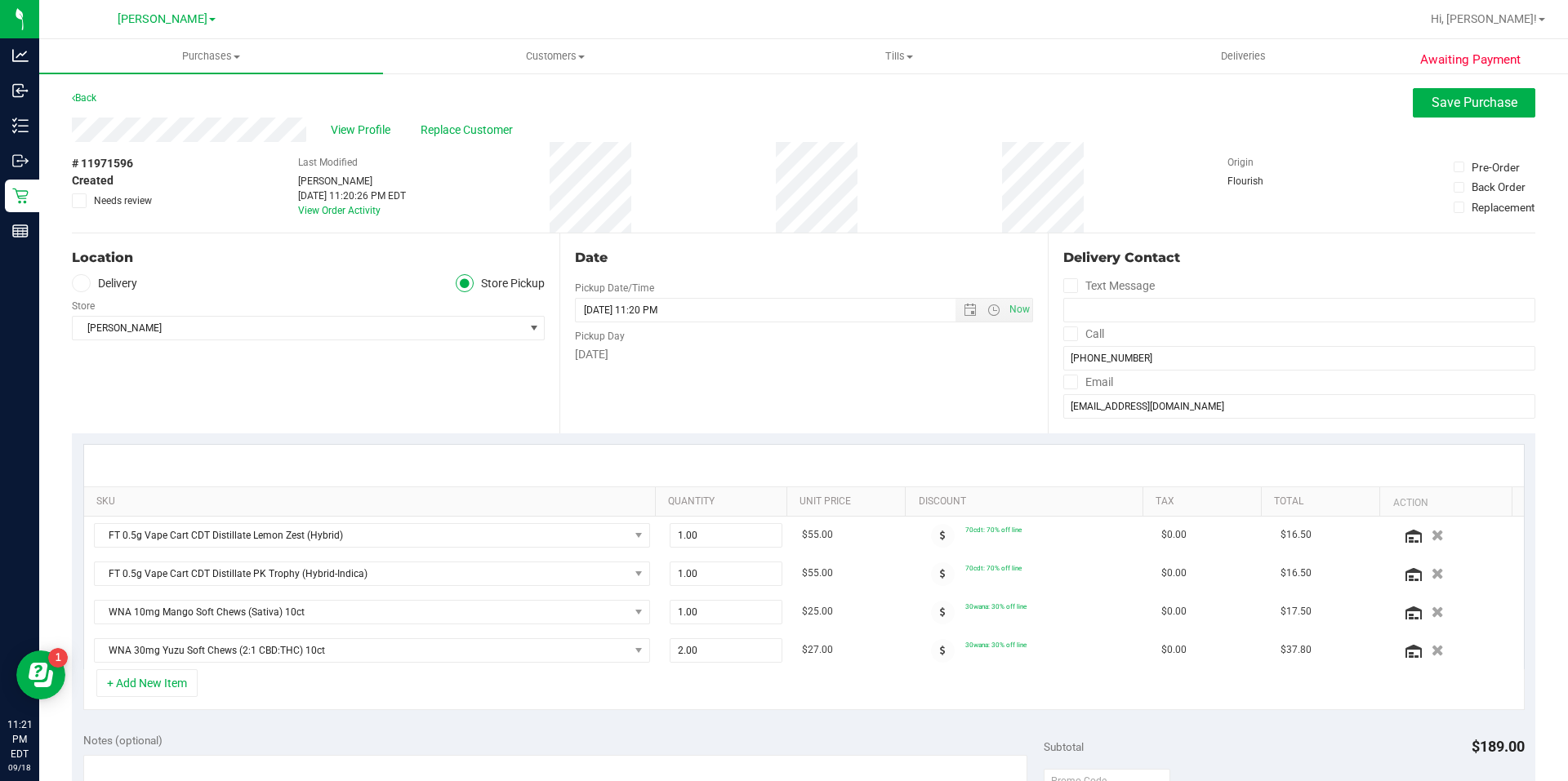
click at [1435, 81] on div "Awaiting Payment Back Save Purchase View Profile Replace Customer # 11971596 Cr…" at bounding box center [803, 749] width 1528 height 1356
click at [1413, 113] on button "Save Purchase" at bounding box center [1474, 103] width 123 height 29
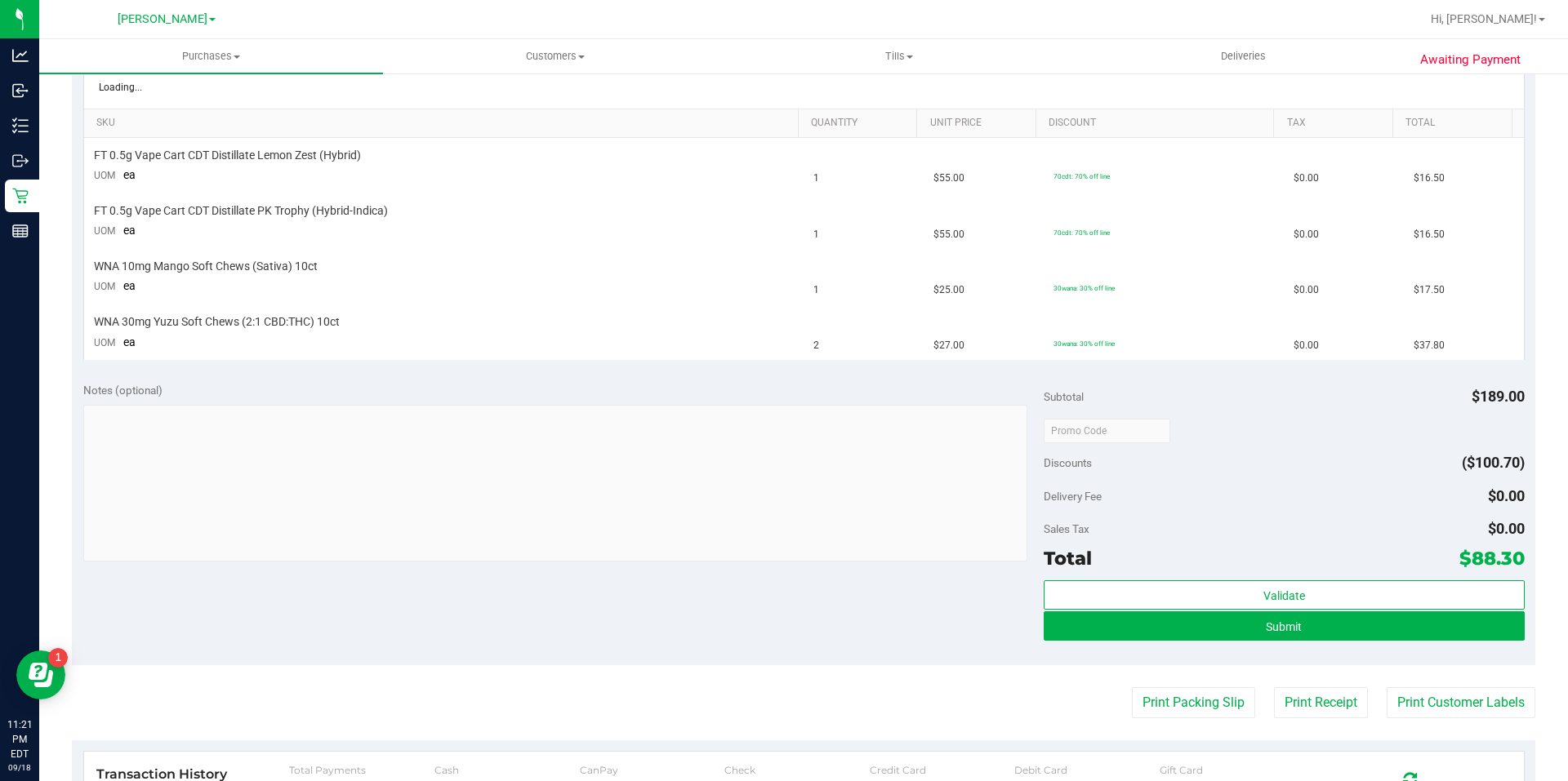
scroll to position [489, 0]
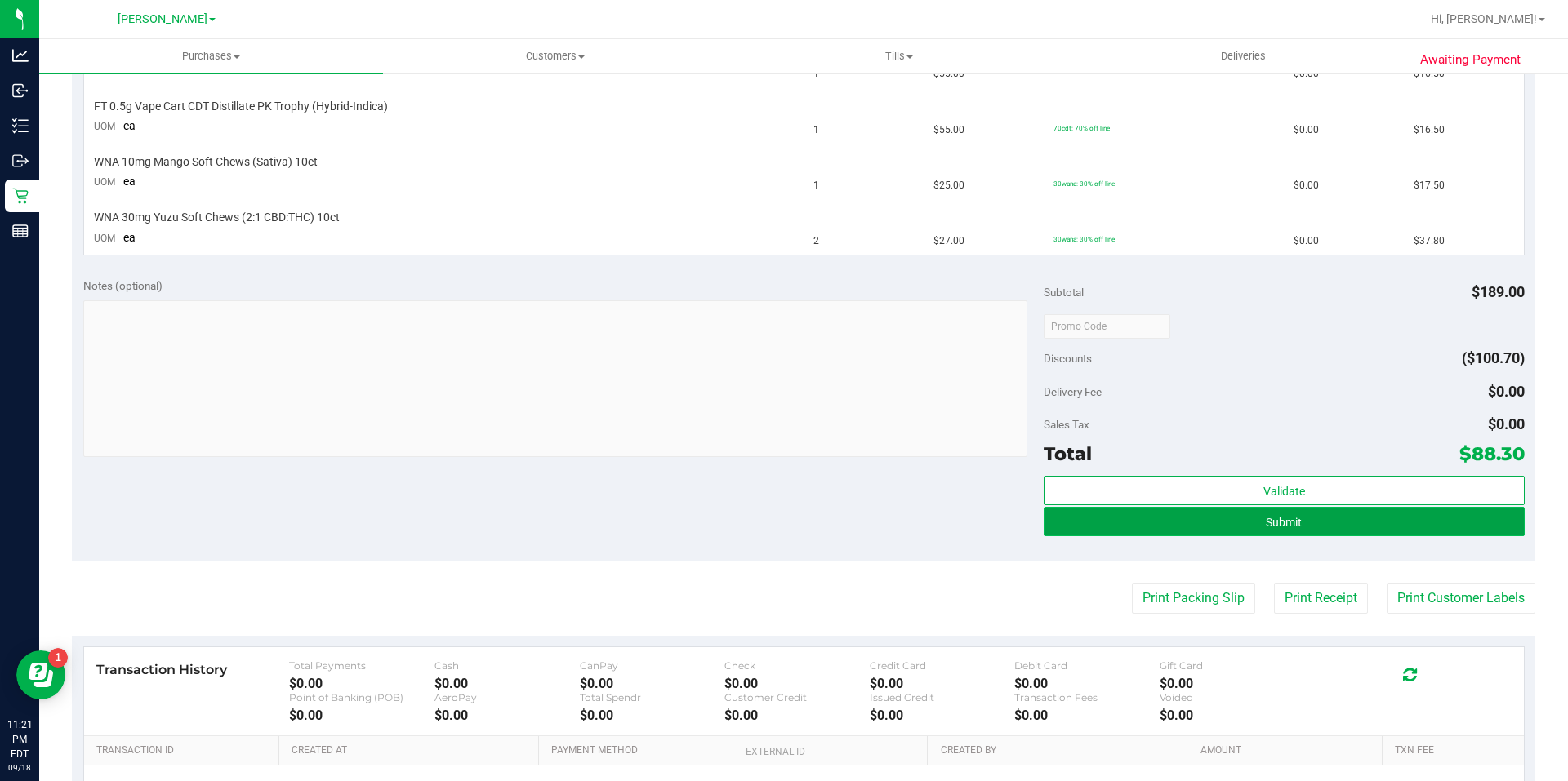
click at [1408, 530] on button "Submit" at bounding box center [1284, 521] width 480 height 29
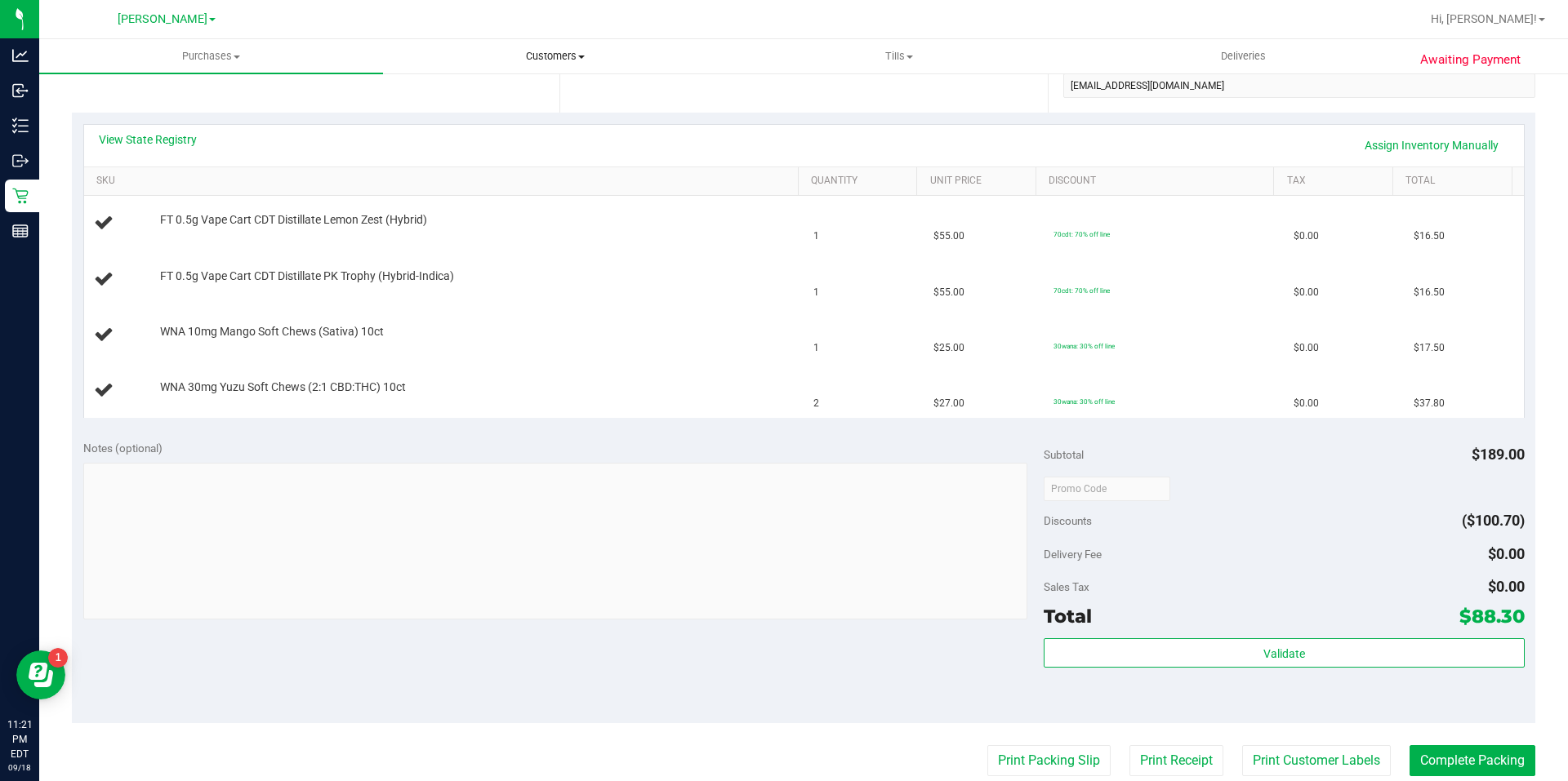
scroll to position [301, 0]
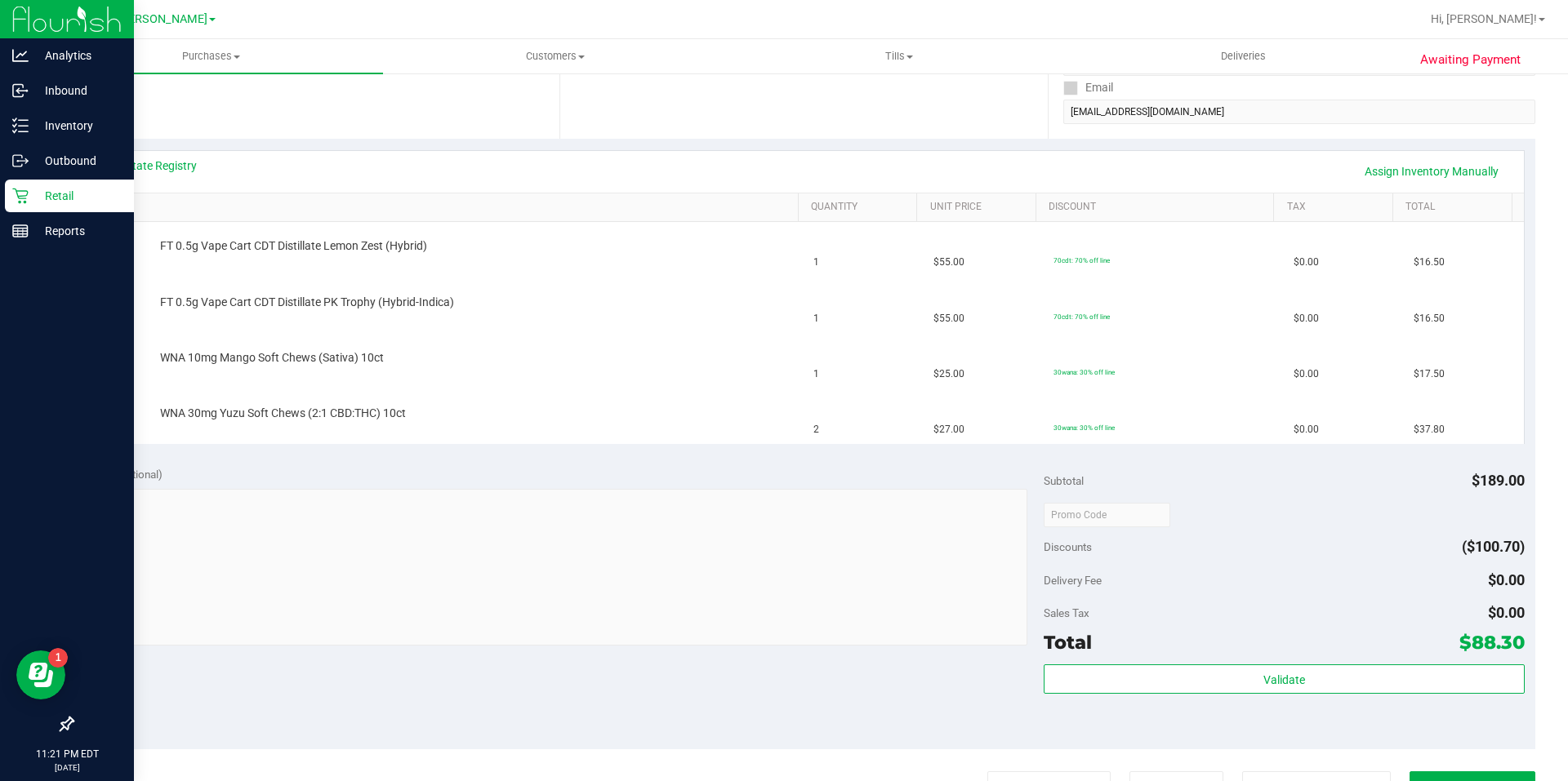
click at [62, 203] on p "Retail" at bounding box center [77, 196] width 98 height 20
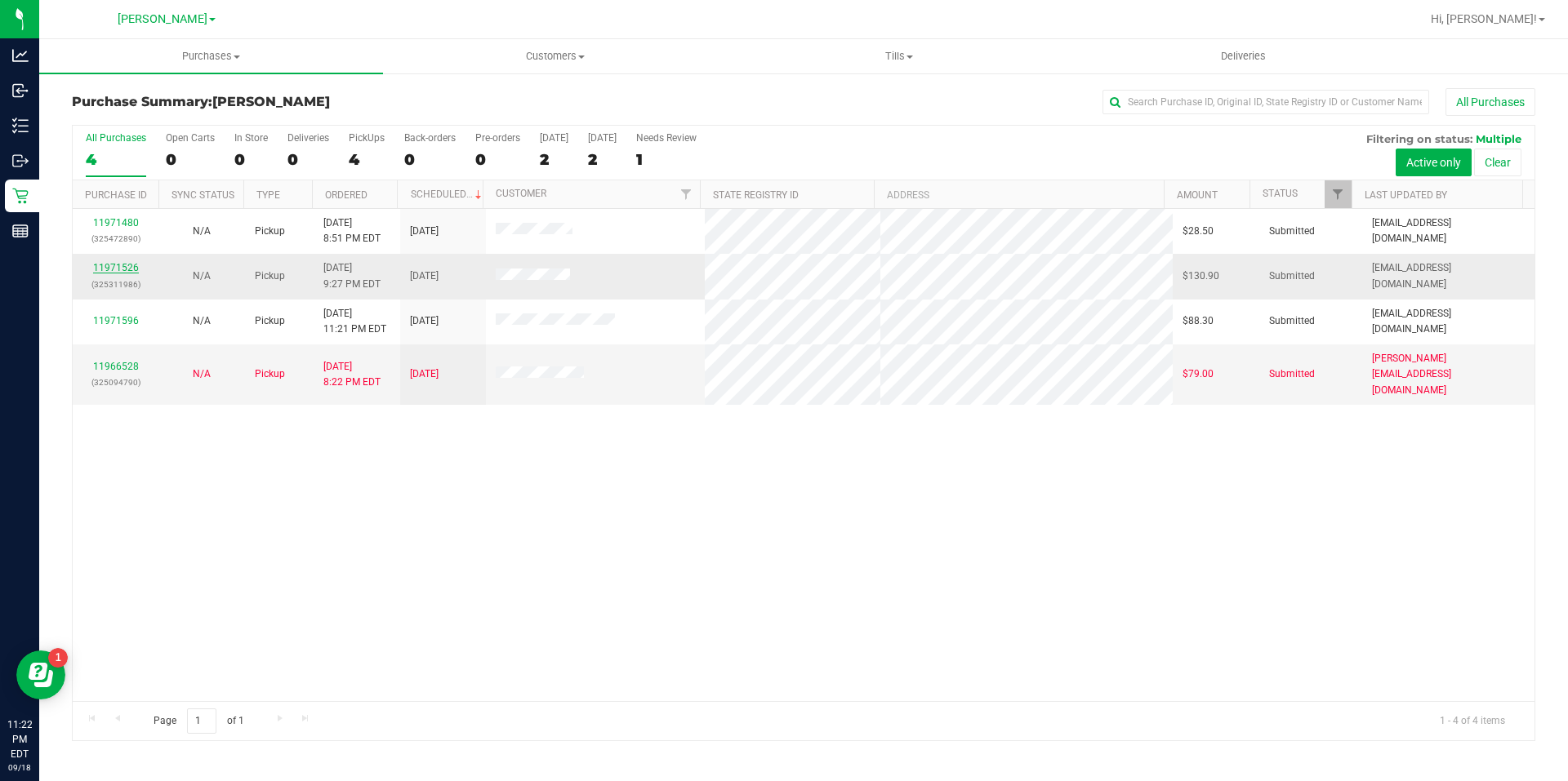
click at [128, 266] on link "11971526" at bounding box center [116, 268] width 46 height 11
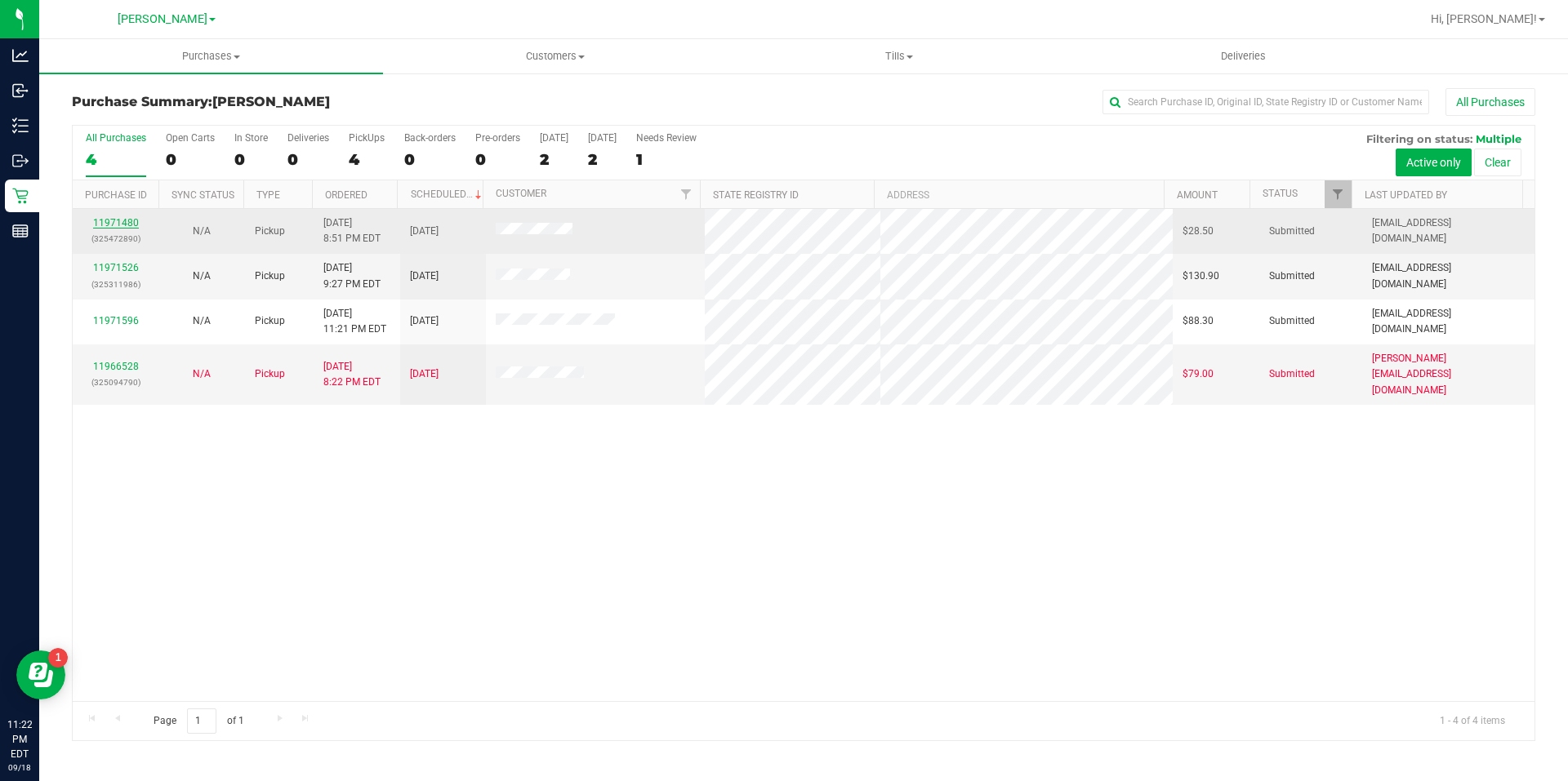
click at [127, 218] on link "11971480" at bounding box center [116, 223] width 46 height 11
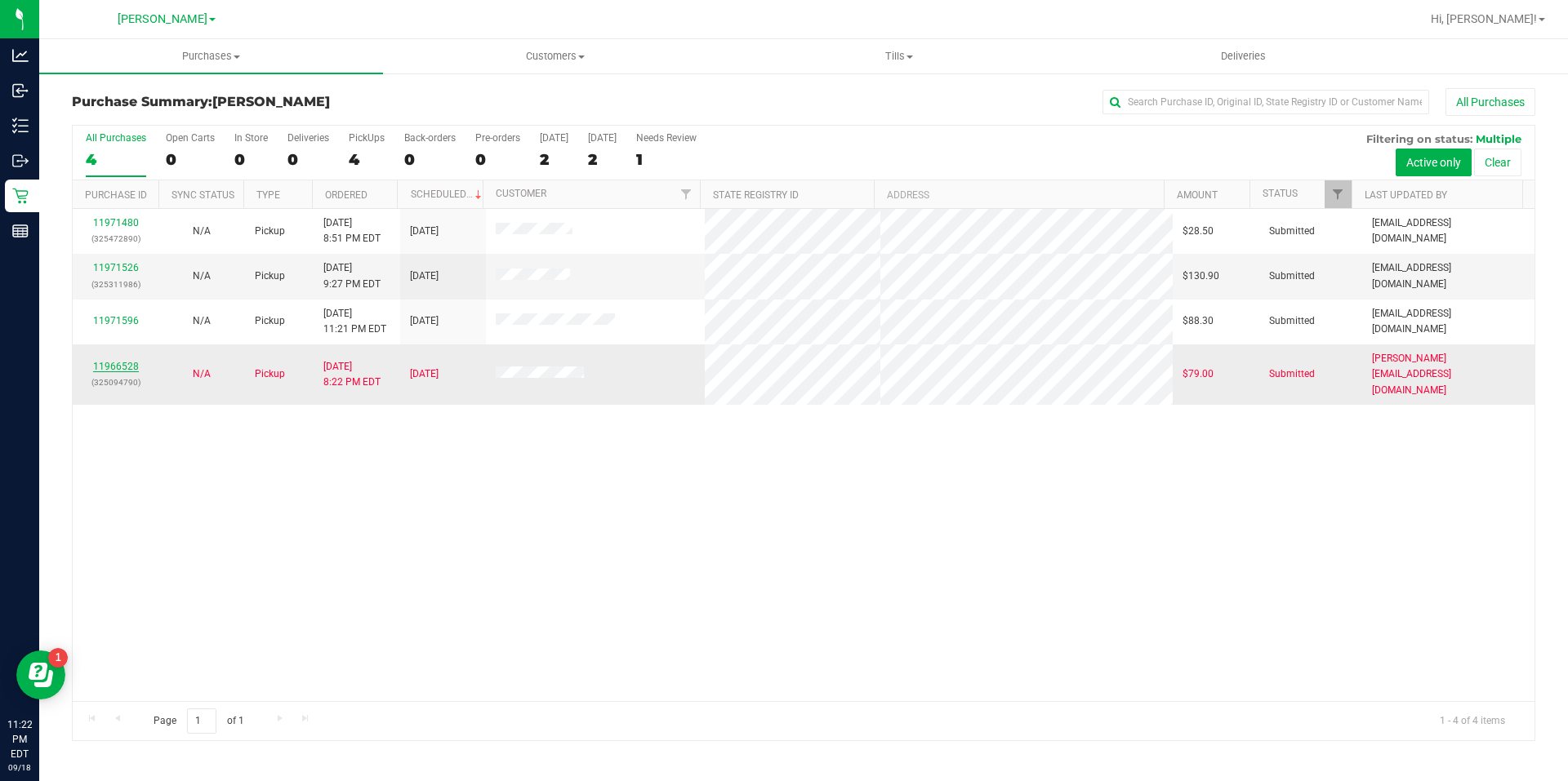
click at [135, 361] on link "11966528" at bounding box center [116, 366] width 46 height 11
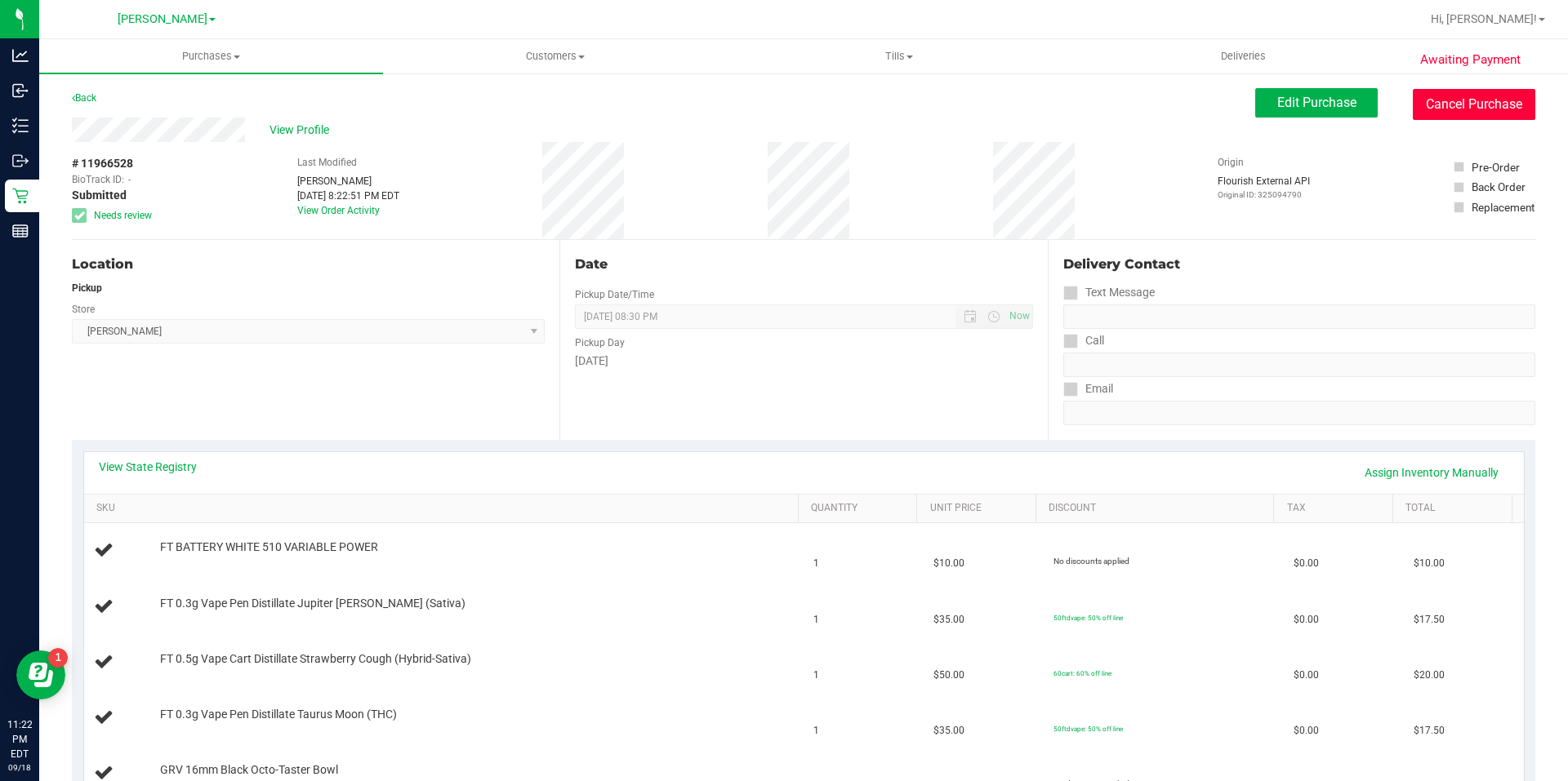
click at [1441, 109] on button "Cancel Purchase" at bounding box center [1474, 104] width 123 height 31
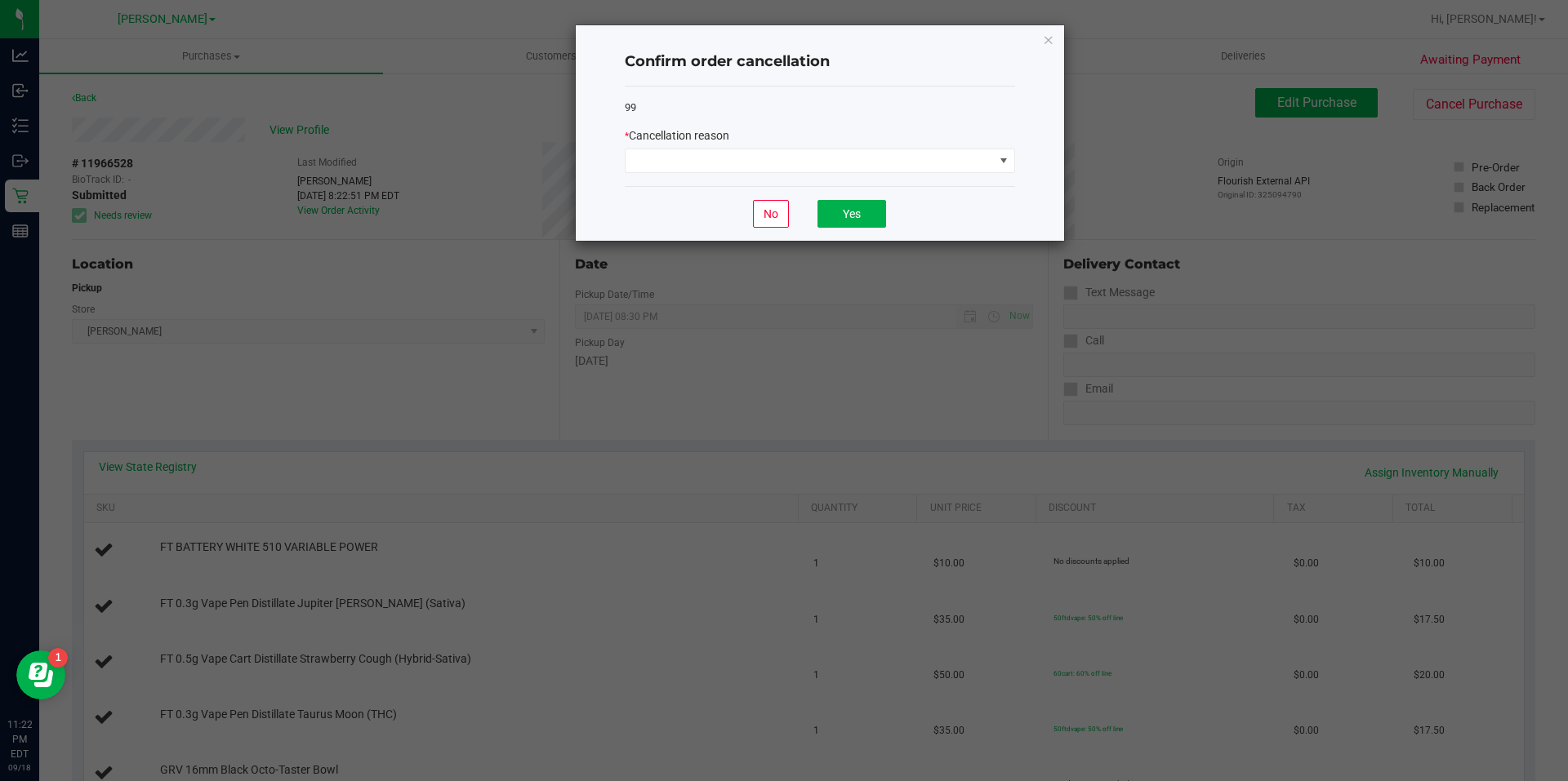
click at [715, 136] on span "Cancellation reason" at bounding box center [679, 135] width 100 height 13
click at [710, 157] on span at bounding box center [809, 161] width 369 height 22
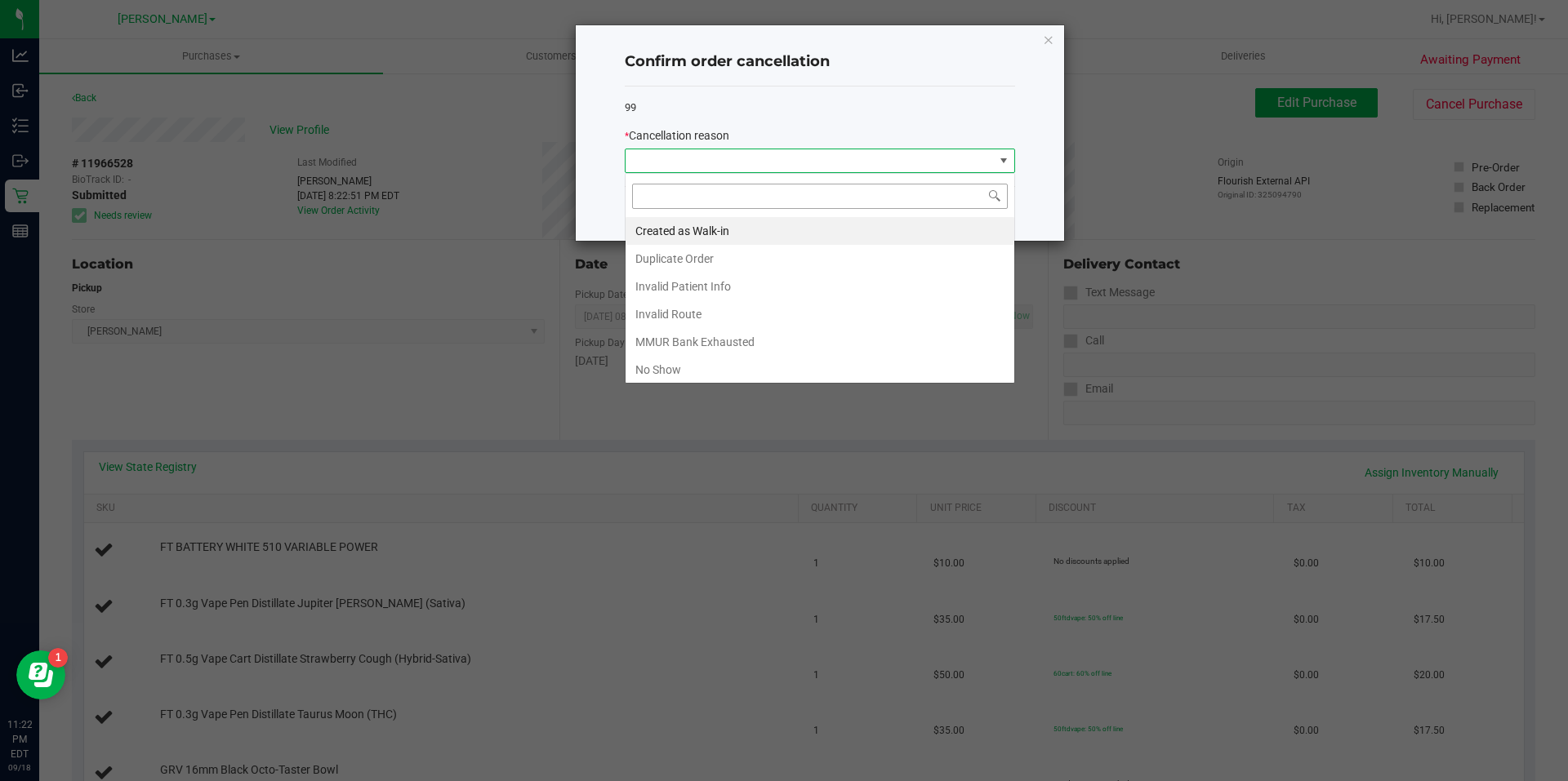
scroll to position [24, 390]
click at [672, 360] on li "No Show" at bounding box center [819, 369] width 389 height 28
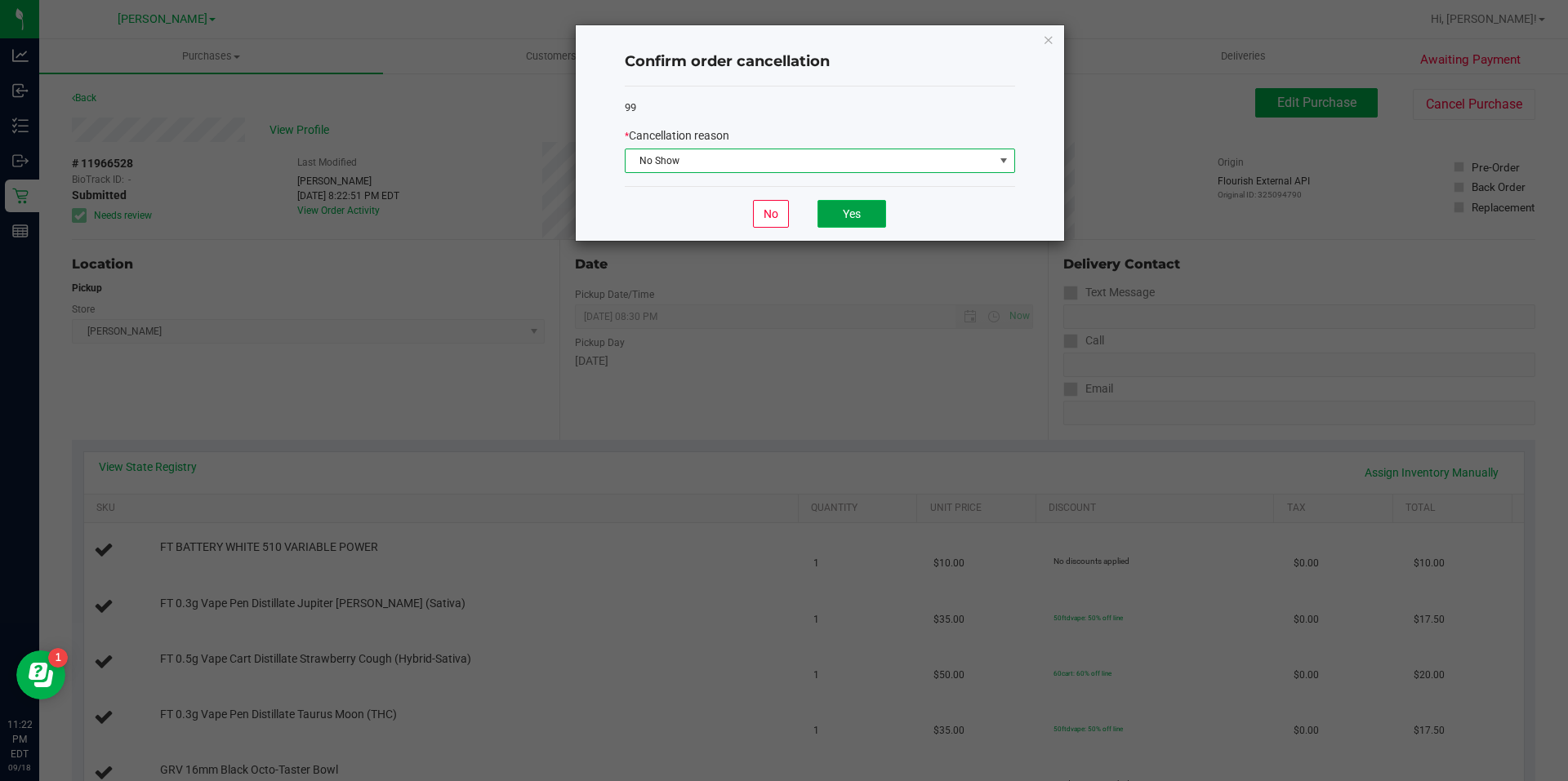
click at [882, 214] on button "Yes" at bounding box center [851, 214] width 68 height 28
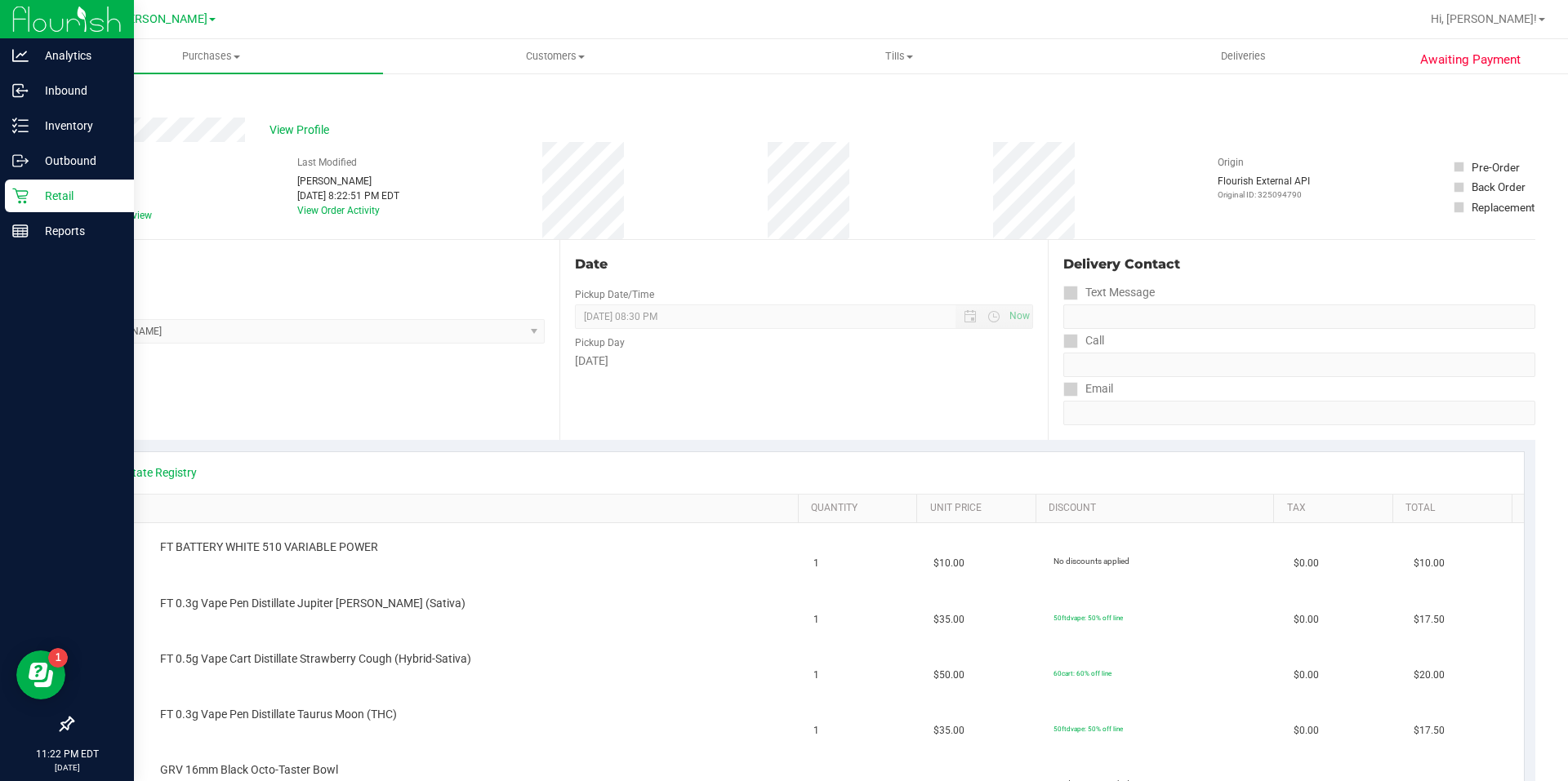
click at [23, 188] on icon at bounding box center [20, 196] width 16 height 16
